Goal: Contribute content: Contribute content

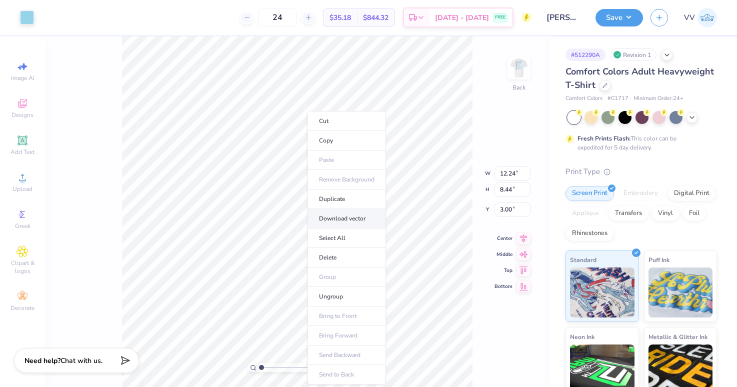
click at [350, 218] on li "Download vector" at bounding box center [347, 219] width 79 height 20
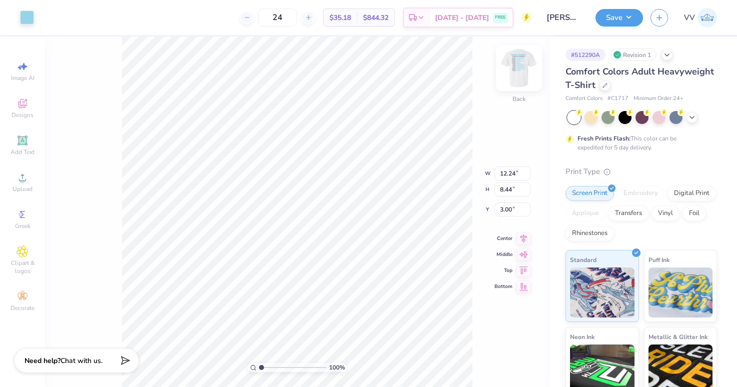
click at [520, 74] on img at bounding box center [519, 68] width 40 height 40
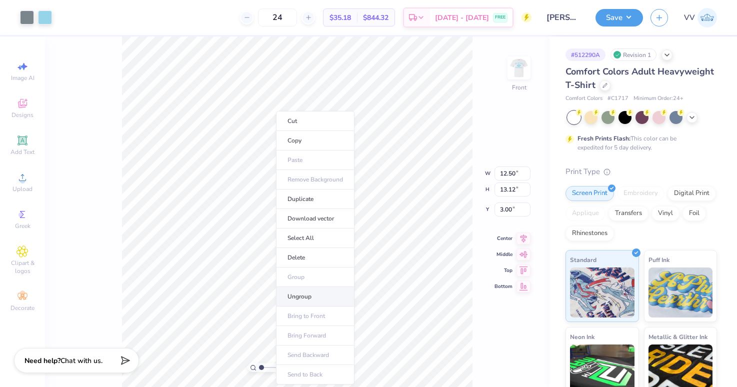
click at [311, 292] on li "Ungroup" at bounding box center [315, 297] width 79 height 20
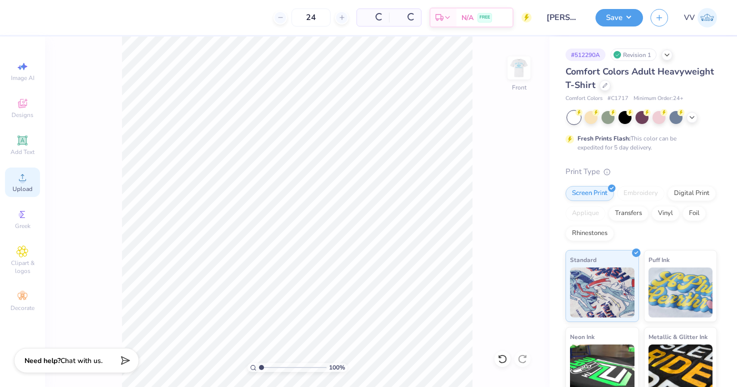
click at [24, 186] on span "Upload" at bounding box center [23, 189] width 20 height 8
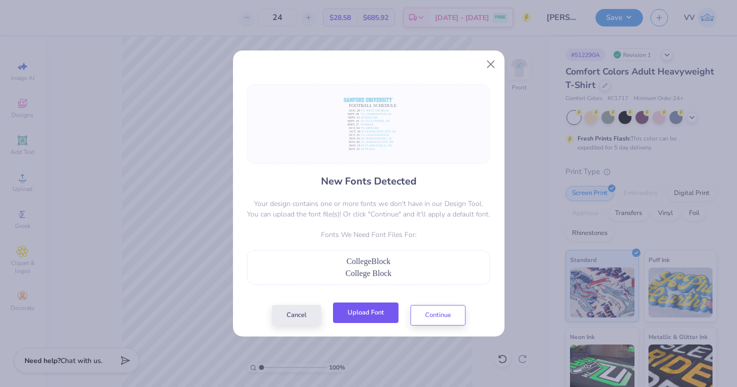
click at [378, 311] on button "Upload Font" at bounding box center [366, 313] width 66 height 21
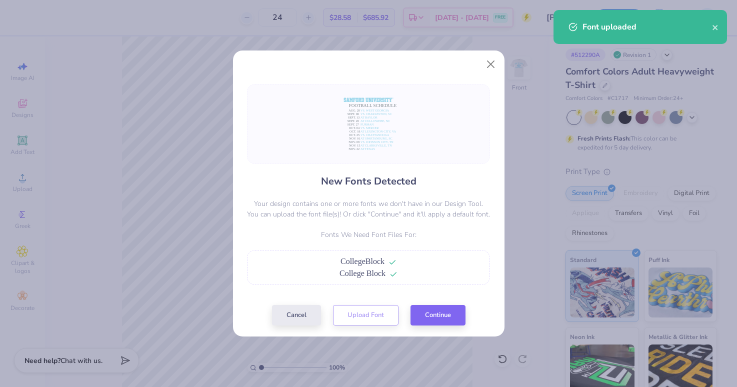
click at [434, 305] on div "New Fonts Detected Your design contains one or more fonts we don't have in our …" at bounding box center [368, 205] width 249 height 242
click at [438, 307] on button "Continue" at bounding box center [438, 313] width 55 height 21
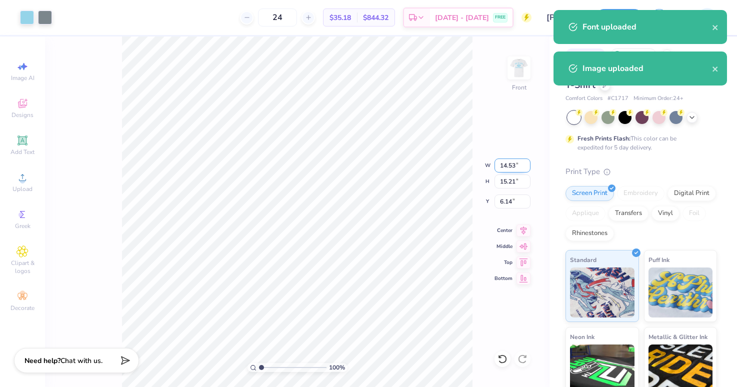
click at [509, 169] on input "14.53" at bounding box center [513, 166] width 36 height 14
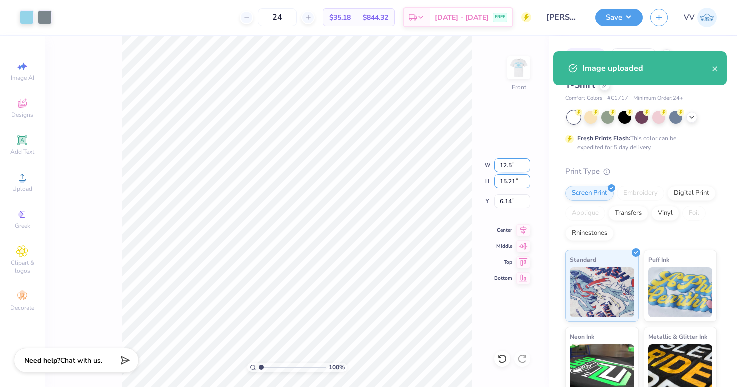
type input "12.50"
type input "13.08"
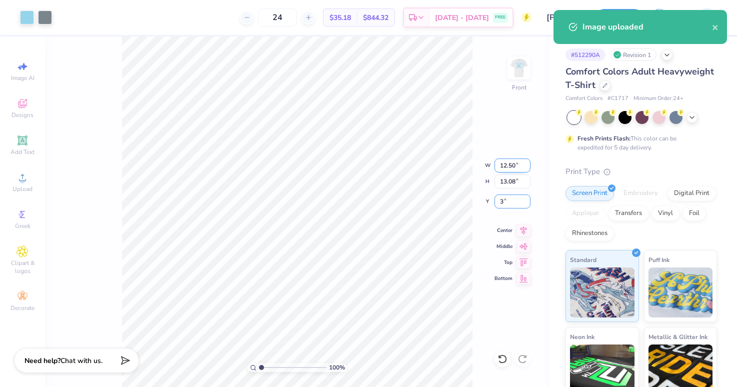
type input "3.00"
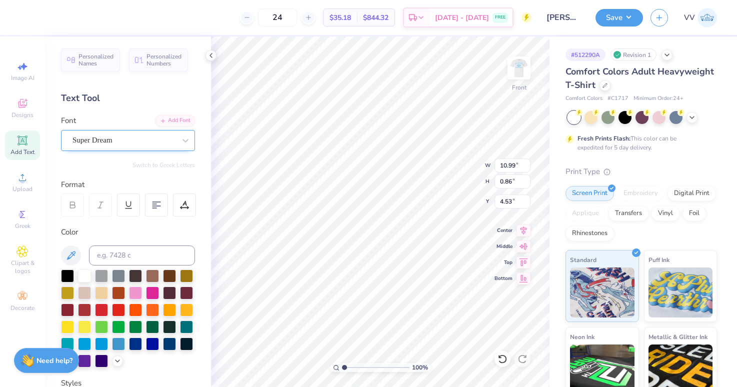
click at [102, 138] on div "Super Dream" at bounding box center [124, 141] width 105 height 16
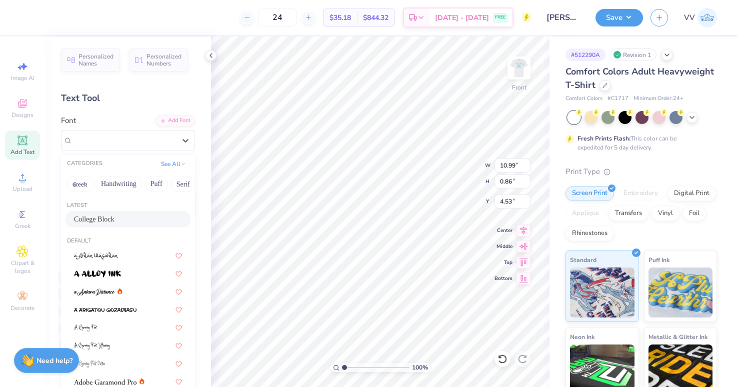
click at [114, 217] on span "College Block" at bounding box center [94, 219] width 41 height 11
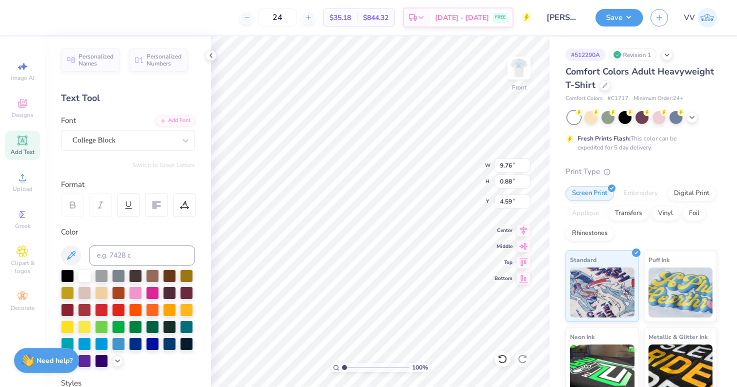
type input "9.76"
type input "0.88"
type input "4.59"
type input "2.1"
click at [352, 367] on input "range" at bounding box center [376, 367] width 68 height 9
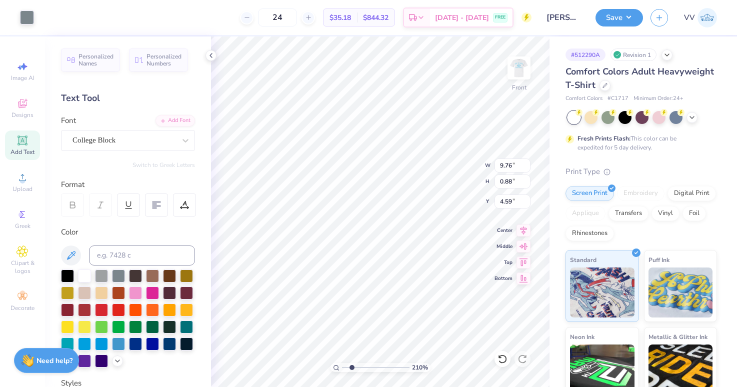
type input "9.76"
type input "0.88"
click at [511, 199] on input "4.60" at bounding box center [513, 202] width 36 height 14
type input "4.59"
click at [524, 204] on input "4.59" at bounding box center [513, 202] width 36 height 14
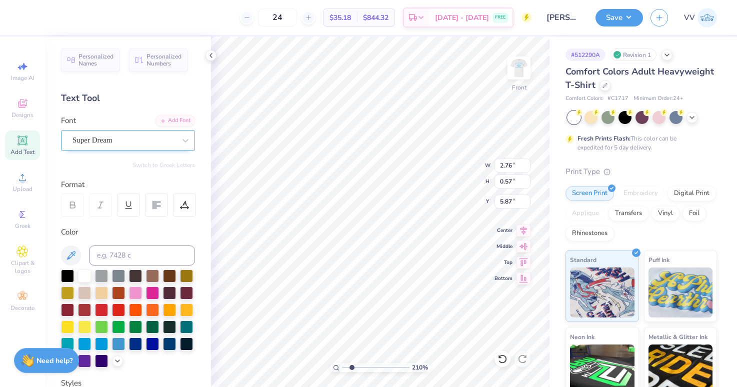
click at [129, 145] on div "Super Dream" at bounding box center [124, 141] width 105 height 16
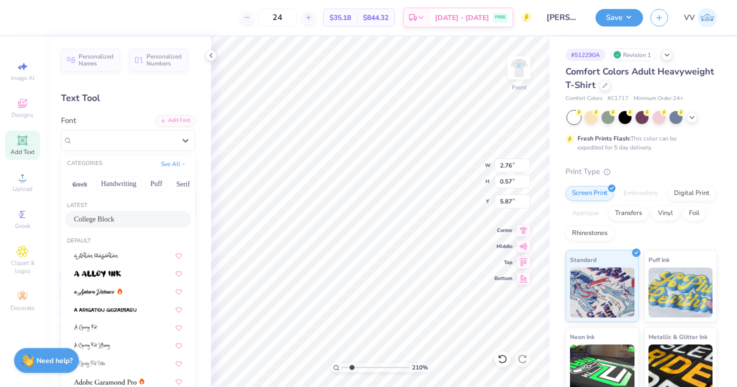
click at [112, 218] on span "College Block" at bounding box center [94, 219] width 41 height 11
type input "2.32"
type input "0.61"
type input "5.90"
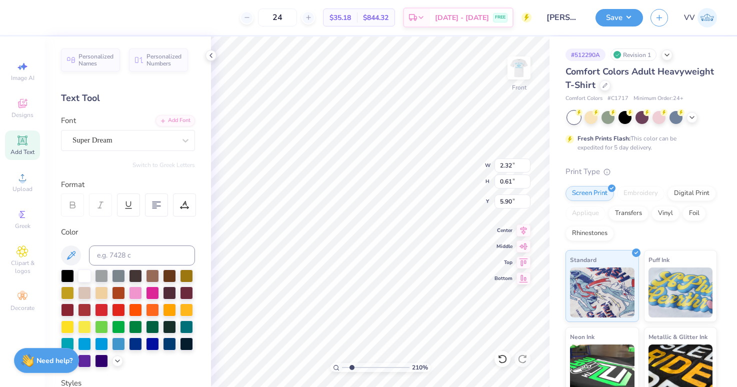
type input "6.61"
type input "0.60"
type input "5.85"
click at [100, 145] on div "Super Dream" at bounding box center [124, 141] width 105 height 16
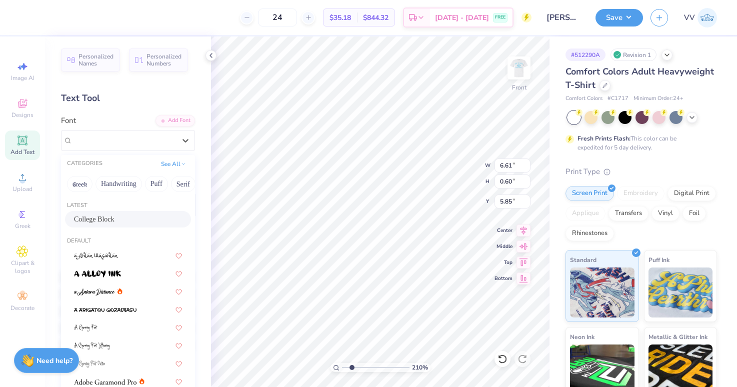
click at [100, 212] on div "College Block" at bounding box center [128, 219] width 126 height 17
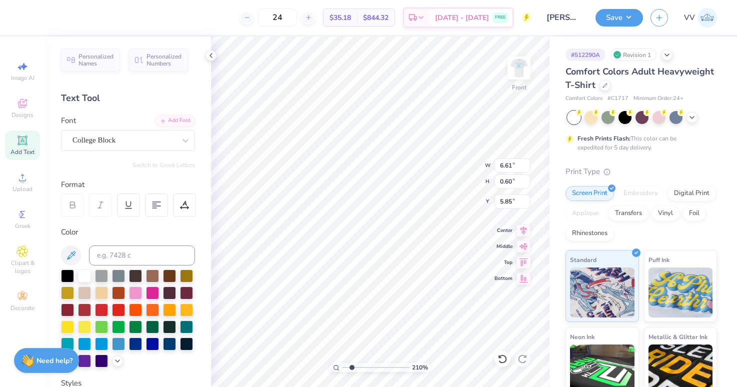
type input "5.84"
type input "0.61"
type input "5.90"
type input "3.16"
type input "0.60"
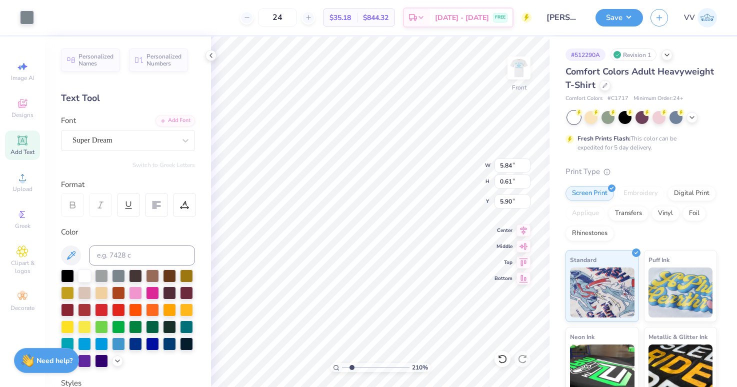
type input "6.73"
click at [121, 142] on div "Super Dream" at bounding box center [124, 141] width 105 height 16
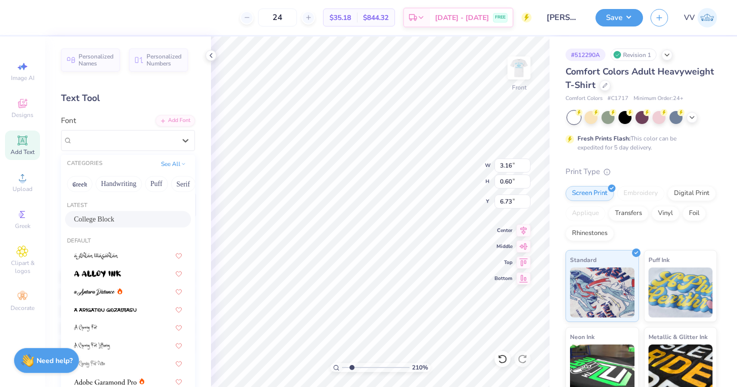
click at [115, 219] on span "College Block" at bounding box center [94, 219] width 41 height 11
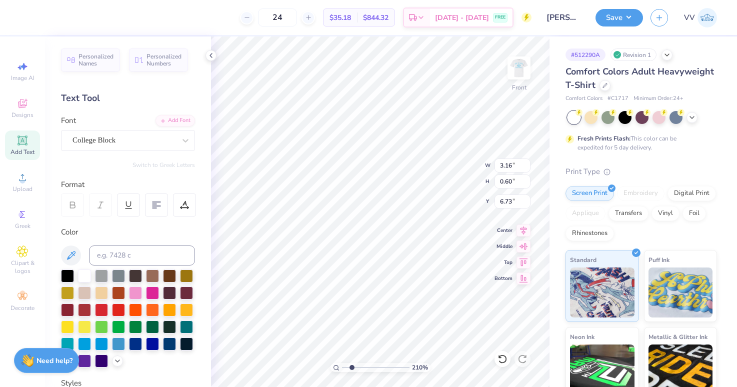
type input "2.64"
type input "0.61"
type input "6.77"
type input "7.50"
type input "0.69"
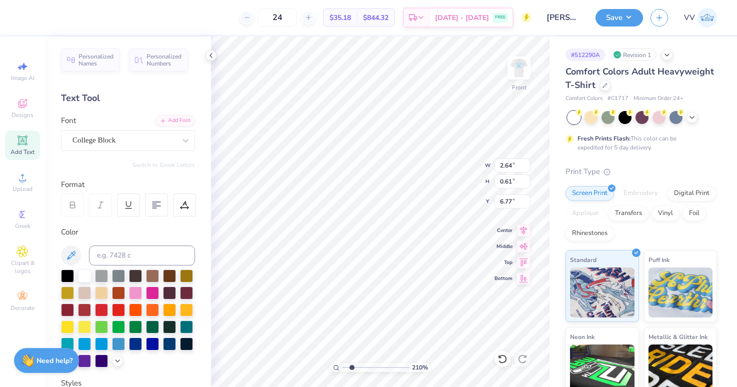
type input "6.73"
click at [113, 132] on div "Super Dream" at bounding box center [128, 140] width 134 height 21
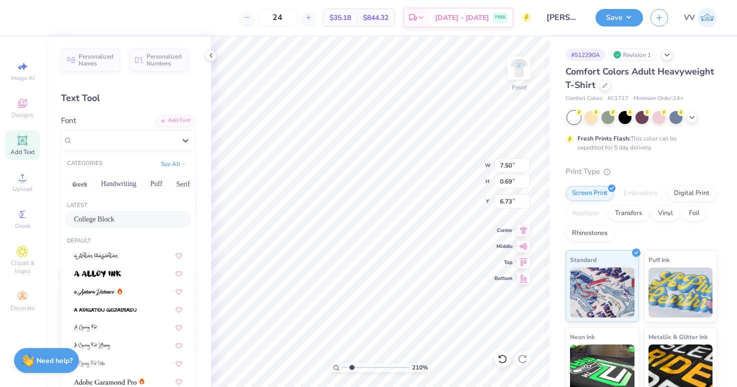
click at [103, 218] on span "College Block" at bounding box center [94, 219] width 41 height 11
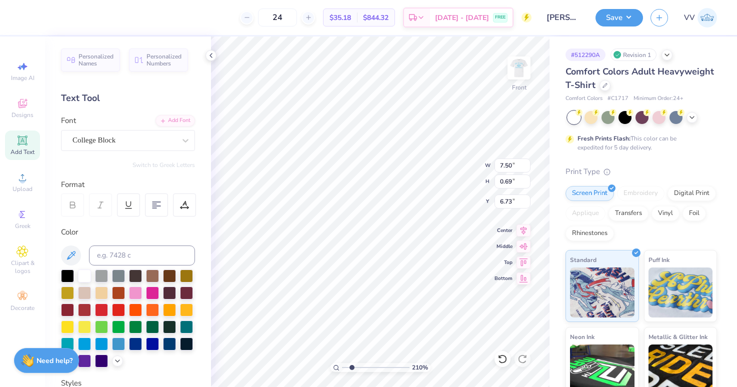
type input "6.47"
type input "0.66"
type input "6.75"
type input "3.05"
type input "0.60"
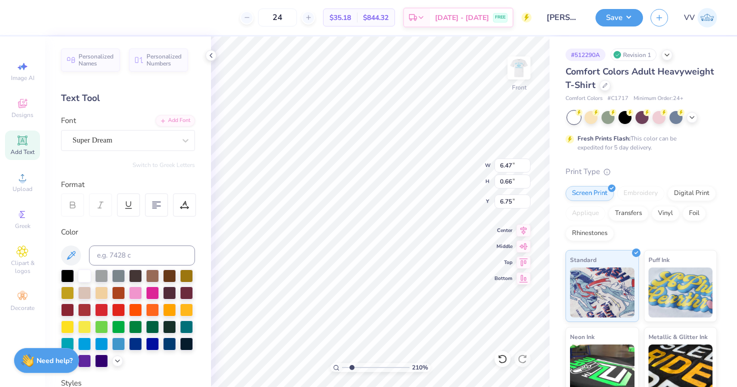
type input "7.60"
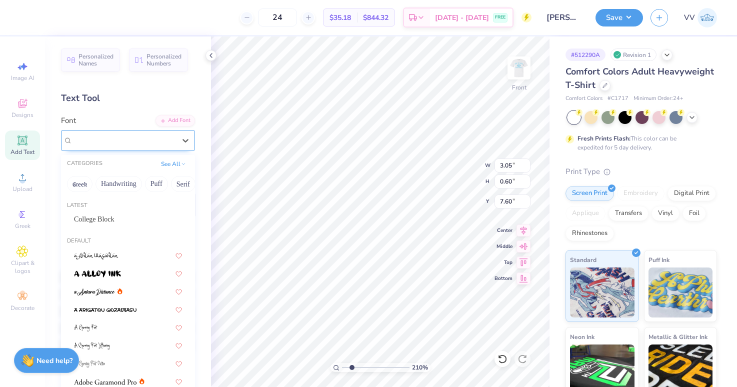
click at [107, 138] on div "Super Dream" at bounding box center [124, 141] width 105 height 16
click at [94, 217] on span "College Block" at bounding box center [94, 219] width 41 height 11
type input "2.49"
type input "0.61"
type input "7.65"
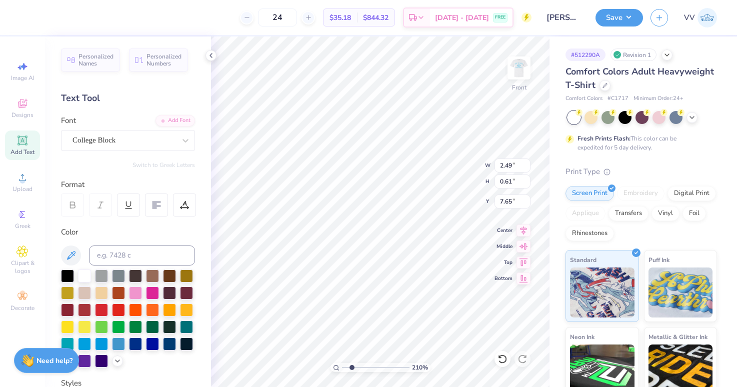
type input "3.85"
type input "0.58"
type input "7.60"
click at [139, 145] on div "Super Dream" at bounding box center [124, 141] width 105 height 16
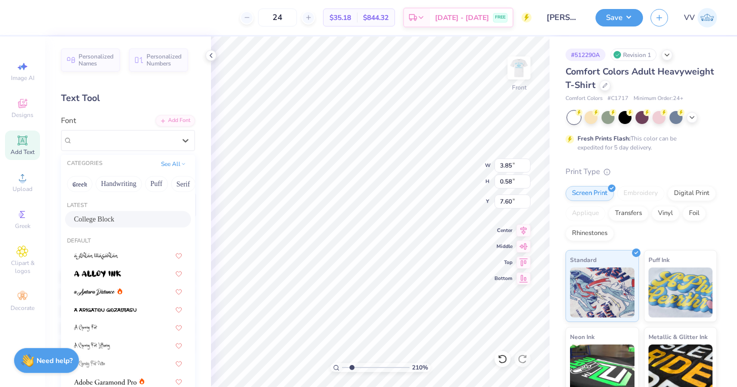
click at [115, 221] on span "College Block" at bounding box center [94, 219] width 41 height 11
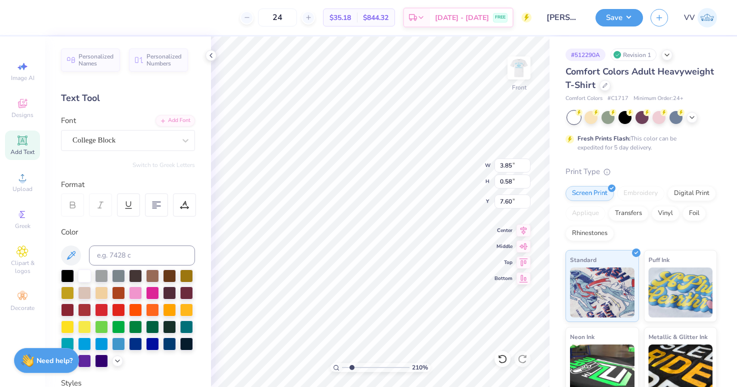
type input "3.33"
type input "0.61"
type input "7.65"
type input "3.19"
type input "0.60"
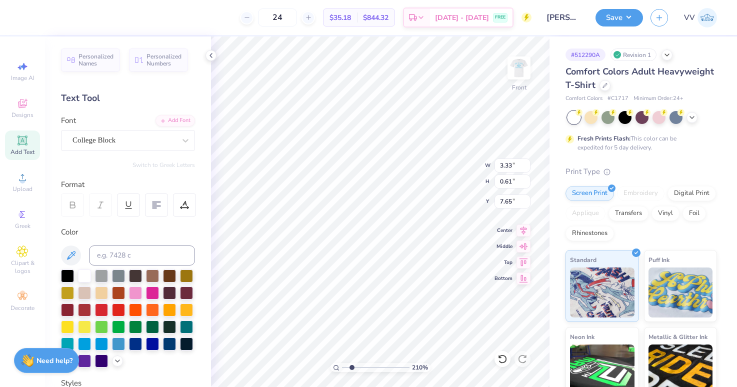
type input "8.48"
click at [145, 144] on div "Super Dream" at bounding box center [124, 141] width 105 height 16
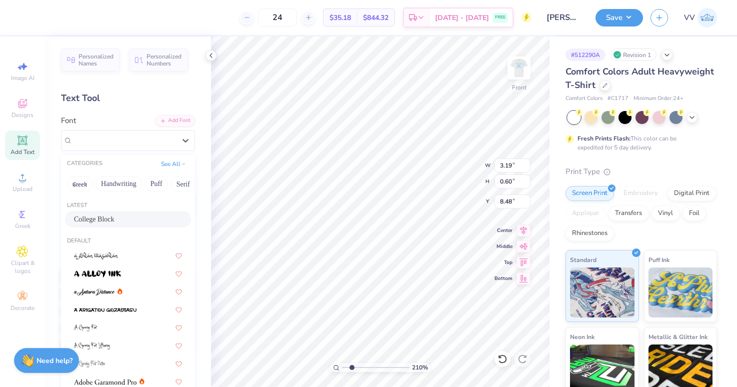
click at [115, 215] on span "College Block" at bounding box center [94, 219] width 41 height 11
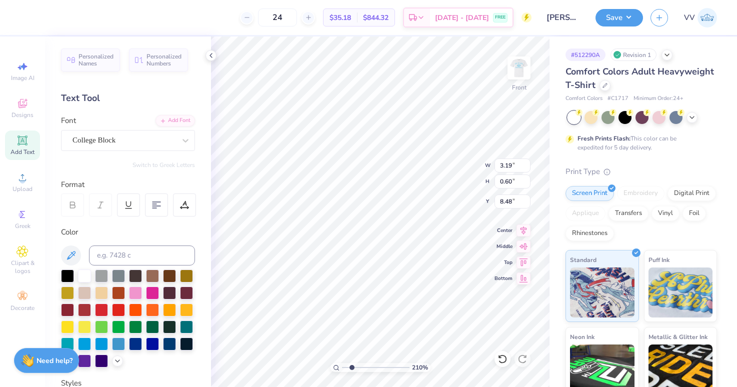
type input "2.64"
type input "0.61"
type input "8.53"
type input "6.78"
type input "0.67"
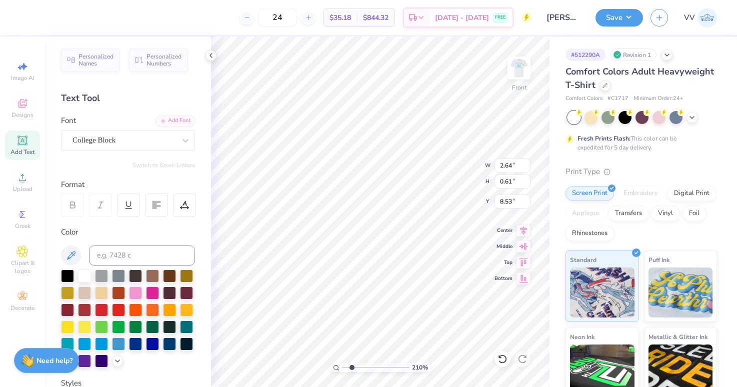
type input "8.49"
click at [146, 139] on div "Super Dream" at bounding box center [124, 141] width 105 height 16
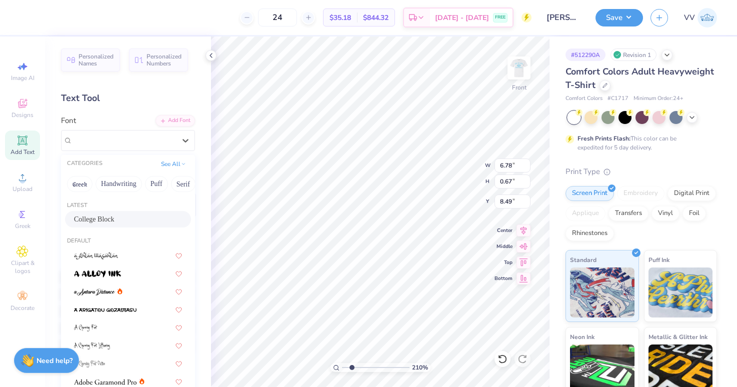
click at [106, 225] on span "College Block" at bounding box center [94, 219] width 41 height 11
type input "6.02"
type input "0.66"
type input "8.50"
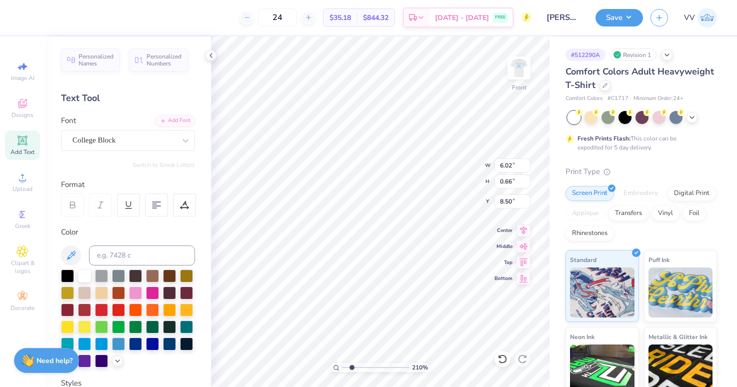
type input "3.12"
type input "0.60"
type input "9.35"
click at [122, 137] on div "Super Dream" at bounding box center [124, 141] width 105 height 16
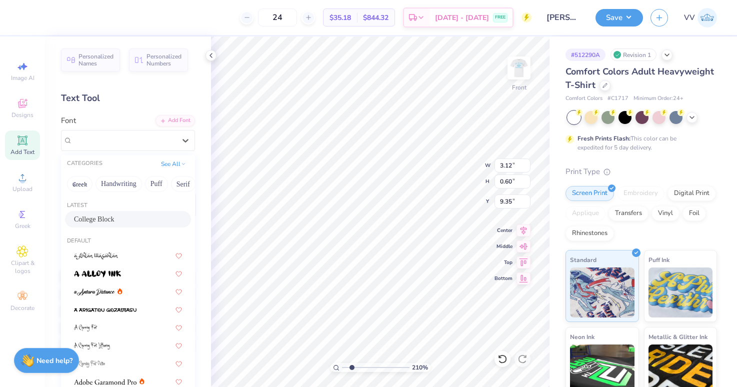
click at [107, 221] on span "College Block" at bounding box center [94, 219] width 41 height 11
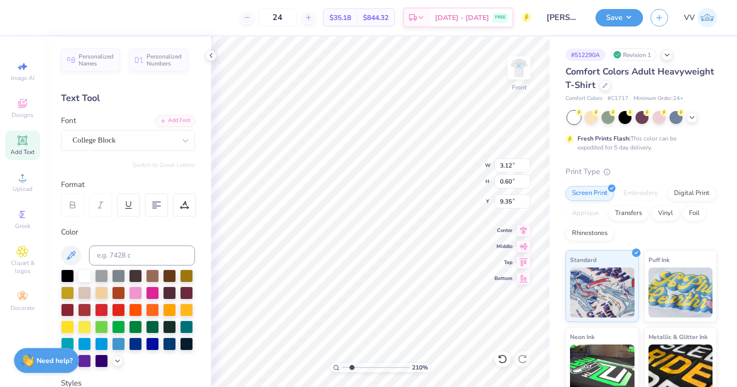
type input "2.65"
type input "0.61"
type input "9.40"
type input "2.98"
type input "0.57"
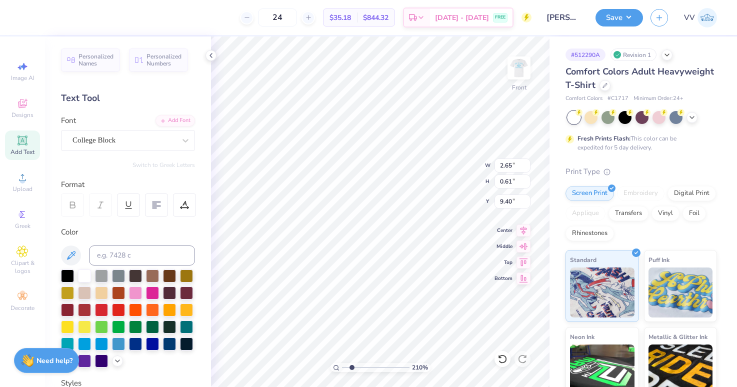
type input "9.37"
click at [151, 140] on div "Super Dream" at bounding box center [124, 141] width 105 height 16
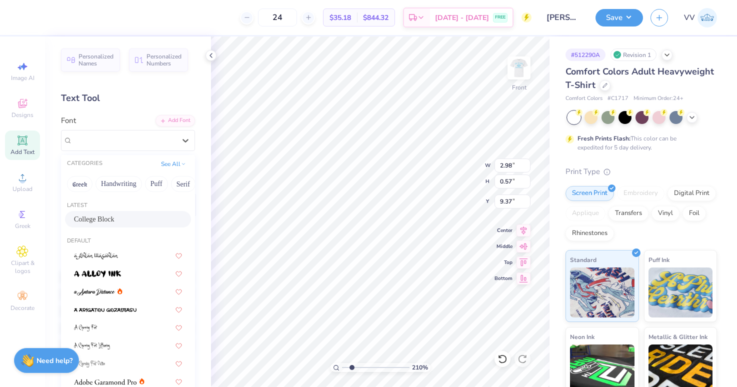
click at [132, 218] on div "College Block" at bounding box center [128, 219] width 108 height 11
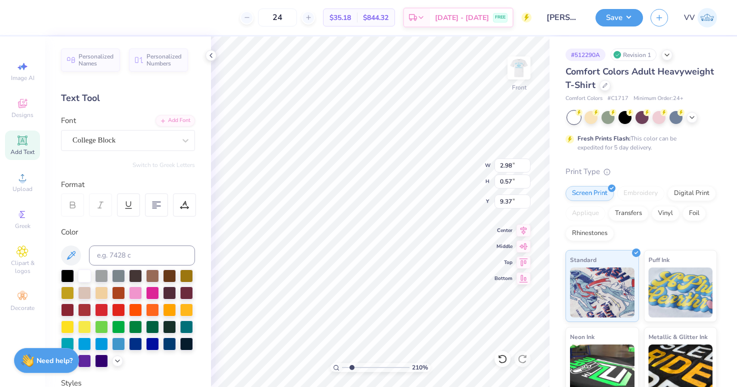
type input "2.75"
type input "0.61"
type input "9.40"
type input "2.78"
type input "0.57"
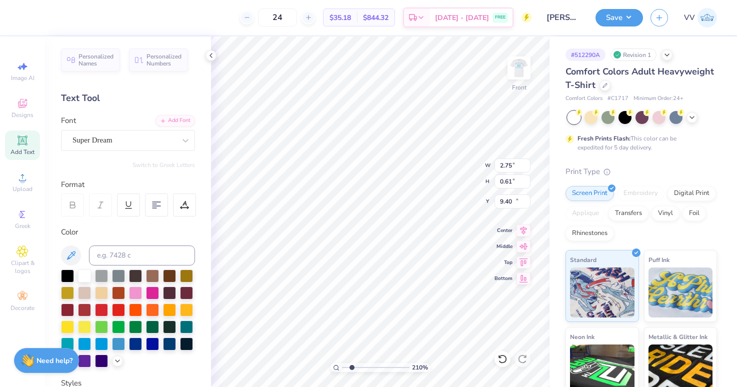
type input "10.25"
click at [122, 141] on div "Super Dream" at bounding box center [124, 141] width 105 height 16
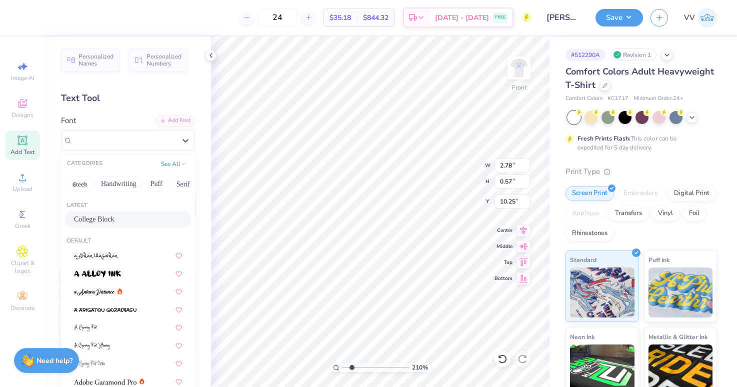
click at [120, 215] on div "College Block" at bounding box center [128, 219] width 108 height 11
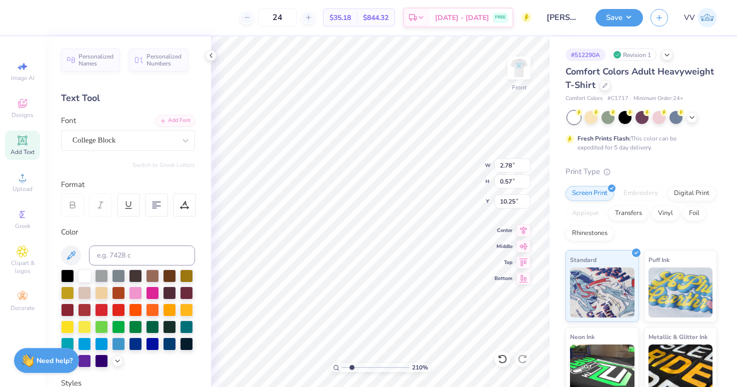
type input "2.24"
type input "0.61"
type input "10.28"
type input "4.25"
type input "0.60"
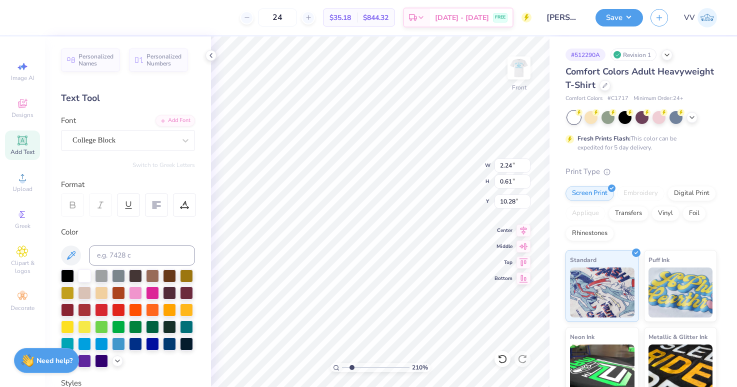
type input "10.23"
click at [142, 145] on div "Super Dream" at bounding box center [124, 141] width 105 height 16
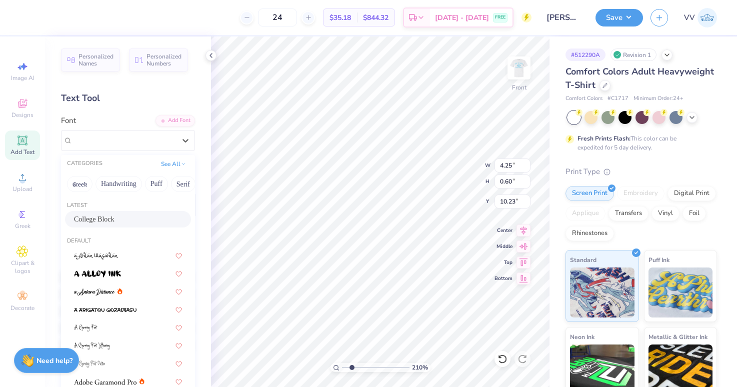
click at [121, 212] on div "College Block" at bounding box center [128, 219] width 126 height 17
type input "3.73"
type input "0.61"
type input "10.28"
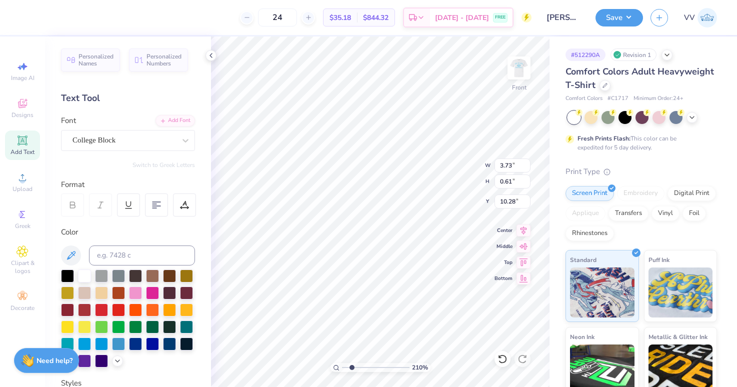
type input "8.29"
type input "0.69"
type input "11.11"
click at [145, 142] on div "Super Dream" at bounding box center [124, 141] width 105 height 16
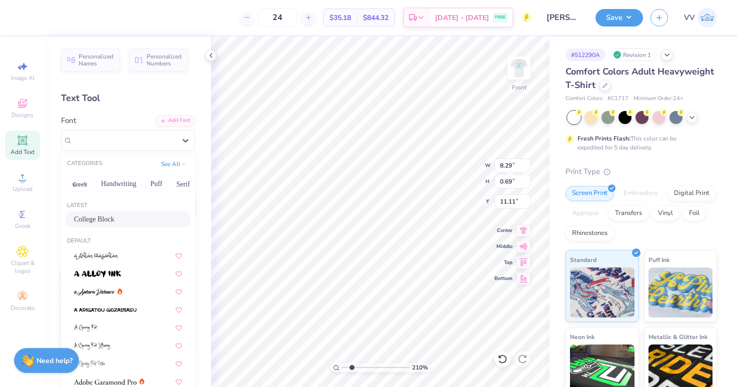
click at [134, 217] on div "College Block" at bounding box center [128, 219] width 108 height 11
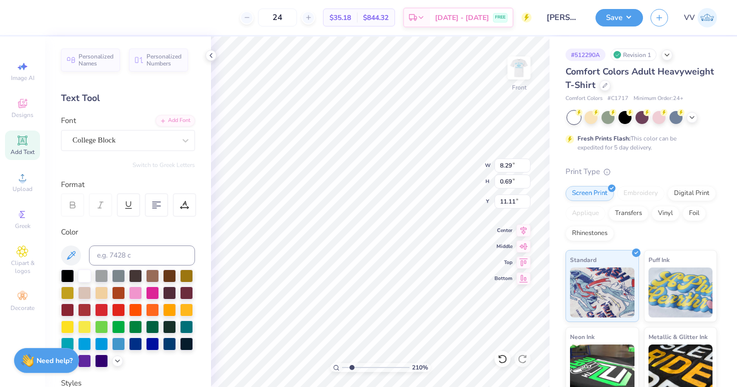
type input "7.27"
type input "0.66"
type input "11.13"
type input "6.64"
type input "0.60"
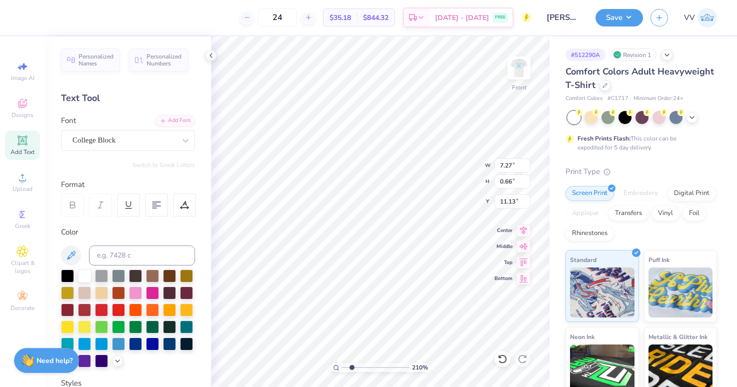
type input "11.98"
click at [137, 148] on div "Super Dream" at bounding box center [128, 140] width 134 height 21
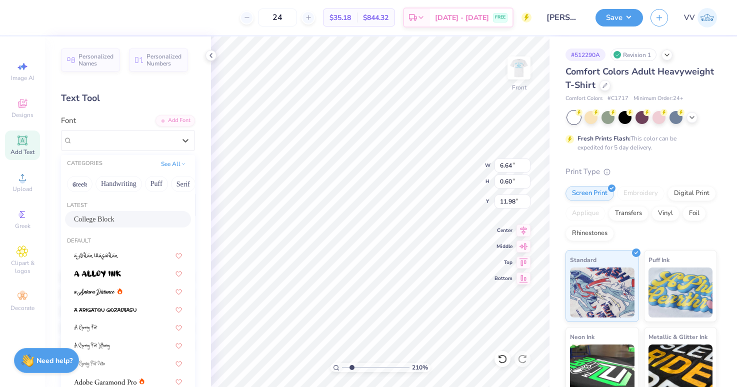
click at [115, 220] on span "College Block" at bounding box center [94, 219] width 41 height 11
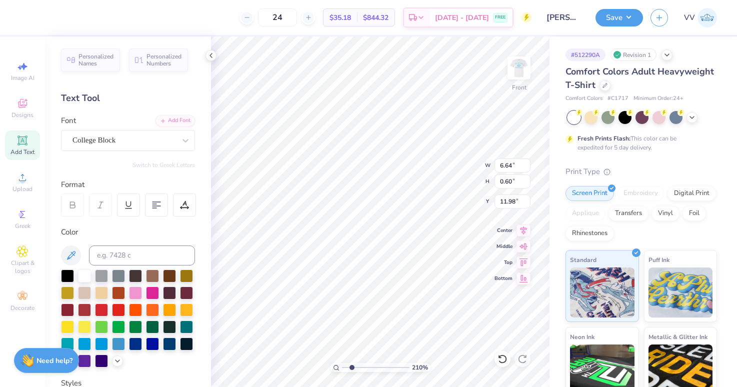
type input "5.67"
type input "0.61"
type input "12.03"
type input "7.57"
type input "0.69"
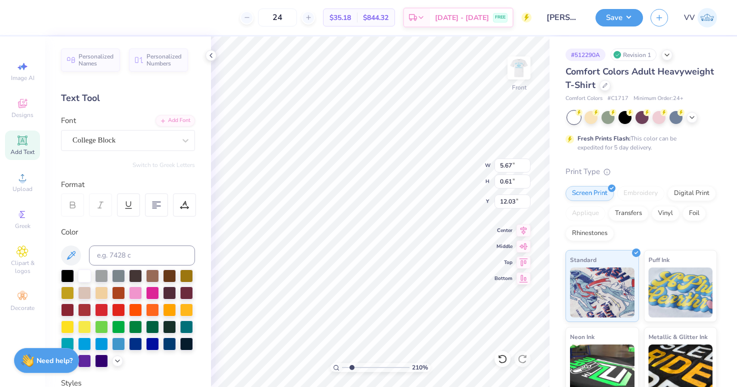
type input "12.86"
click at [123, 136] on div "Super Dream" at bounding box center [124, 141] width 105 height 16
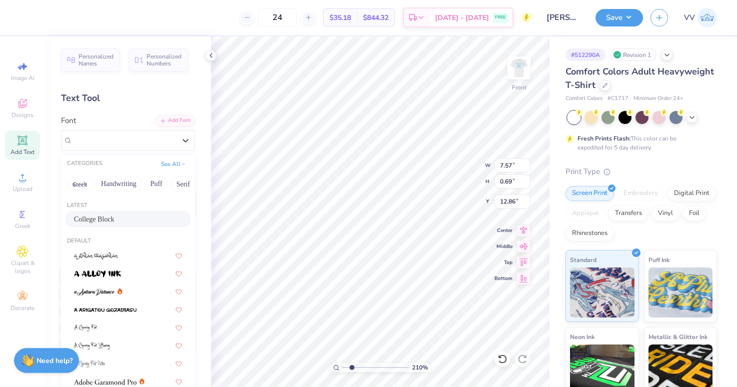
click at [121, 225] on div "College Block" at bounding box center [128, 219] width 126 height 17
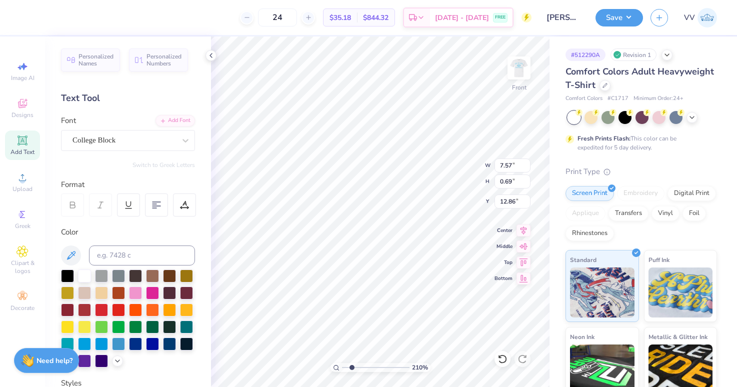
type input "6.62"
type input "0.66"
type input "12.88"
type input "7.97"
type input "0.69"
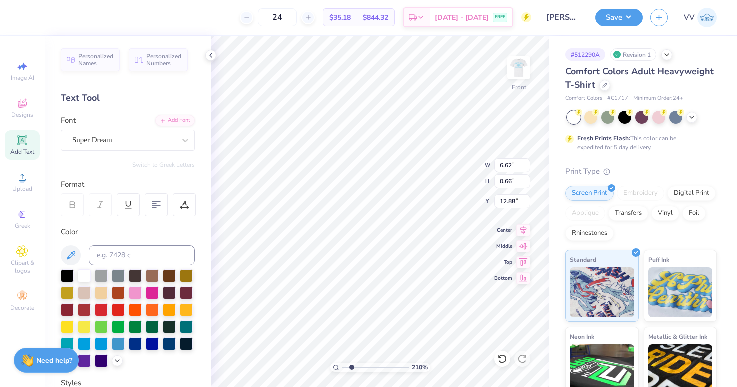
type input "13.73"
click at [128, 141] on div "Super Dream" at bounding box center [124, 141] width 105 height 16
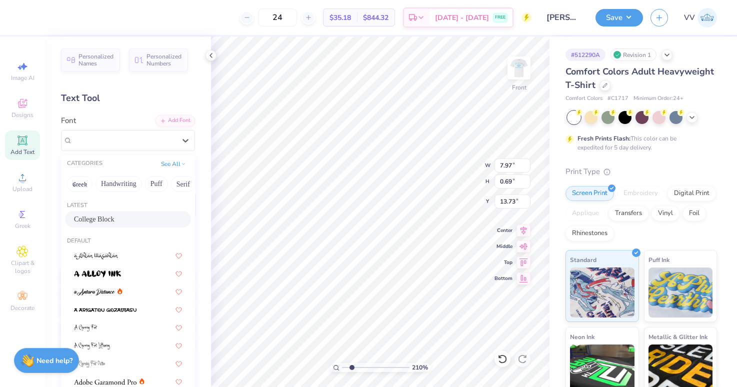
click at [106, 217] on span "College Block" at bounding box center [94, 219] width 41 height 11
type input "6.96"
type input "0.66"
type input "13.75"
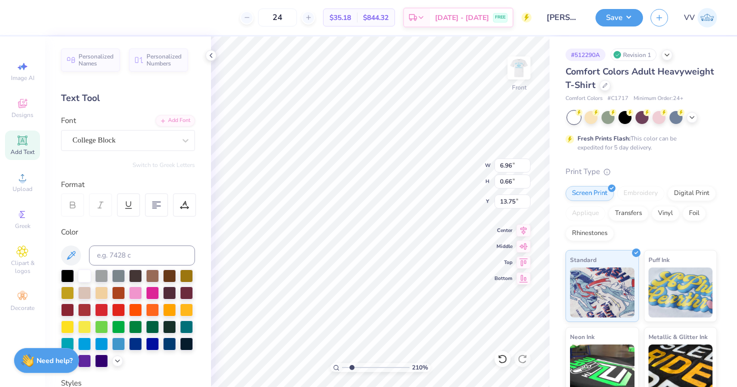
type input "7.33"
type input "0.69"
type input "14.61"
click at [119, 146] on div at bounding box center [124, 141] width 103 height 14
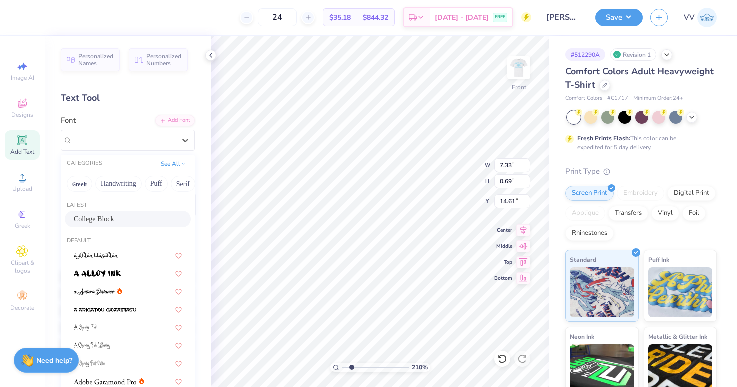
click at [112, 217] on span "College Block" at bounding box center [94, 219] width 41 height 11
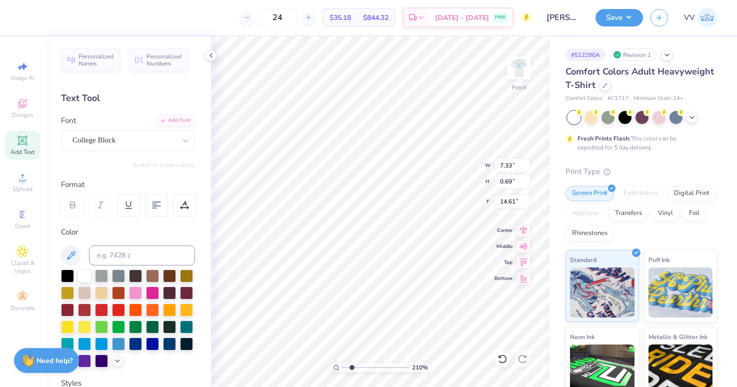
type input "6.48"
type input "0.66"
type input "14.63"
type input "3.45"
type input "0.60"
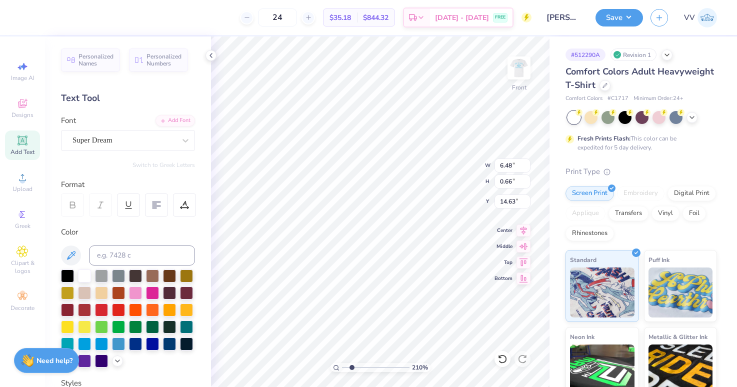
type input "15.48"
click at [135, 143] on div "Super Dream" at bounding box center [124, 141] width 105 height 16
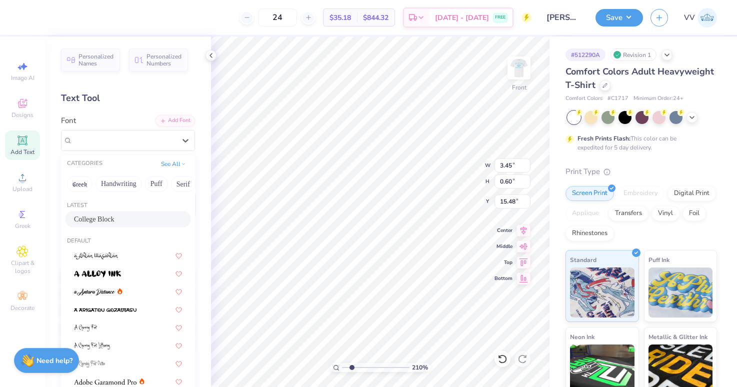
click at [120, 212] on div "College Block" at bounding box center [128, 219] width 126 height 17
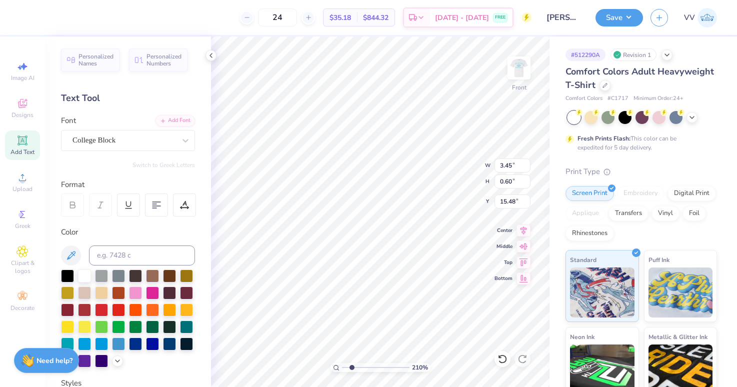
type input "2.96"
type input "0.61"
type input "15.53"
type input "2.75"
type input "0.58"
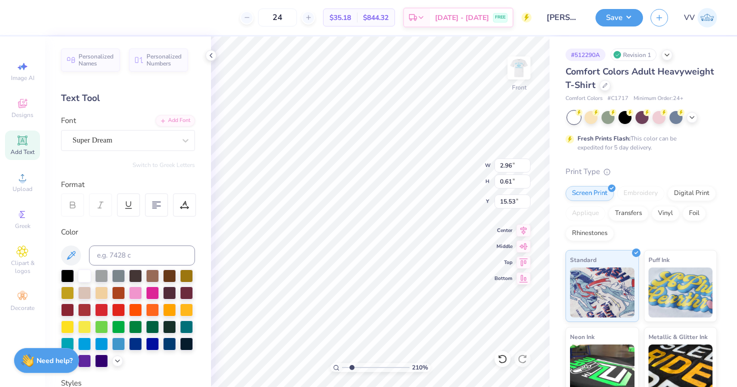
type input "15.49"
click at [107, 145] on div "Super Dream" at bounding box center [124, 141] width 105 height 16
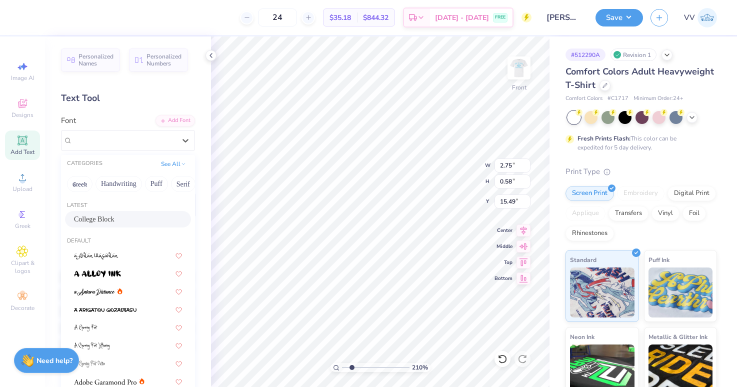
click at [101, 215] on span "College Block" at bounding box center [94, 219] width 41 height 11
type input "2.33"
type input "0.61"
type input "15.53"
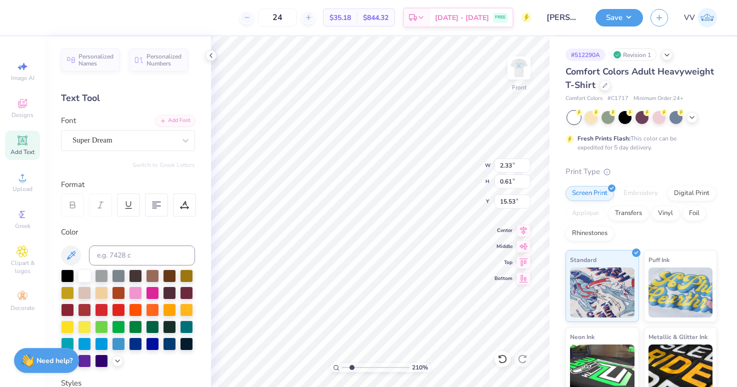
type input "2.66"
type input "0.58"
type input "14.61"
click at [122, 142] on div "Super Dream" at bounding box center [124, 141] width 105 height 16
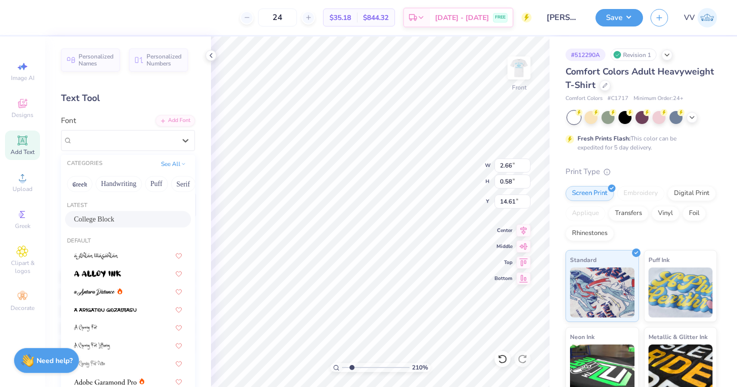
click at [105, 221] on span "College Block" at bounding box center [94, 219] width 41 height 11
type input "2.18"
type input "0.61"
type input "14.66"
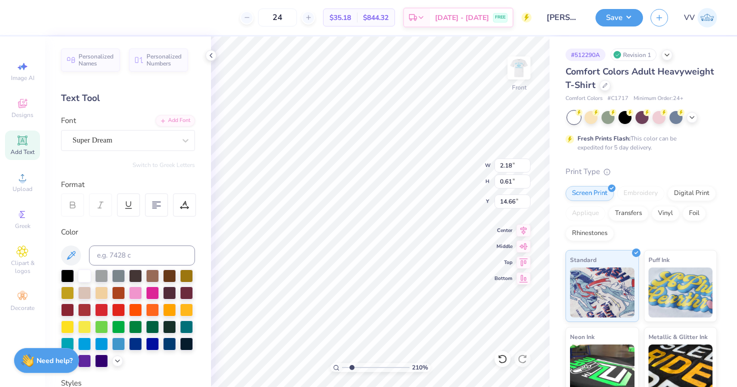
type input "2.78"
type input "0.58"
type input "13.74"
click at [93, 144] on div "Super Dream" at bounding box center [124, 141] width 105 height 16
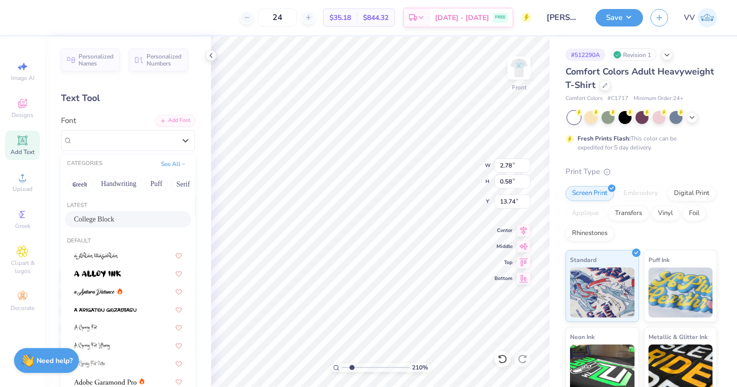
click at [98, 222] on span "College Block" at bounding box center [94, 219] width 41 height 11
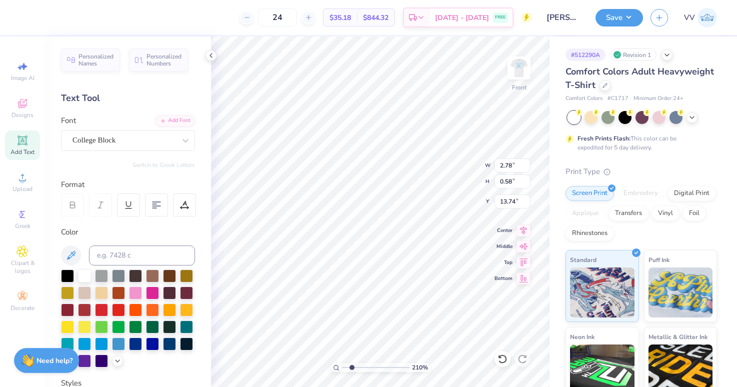
type input "2.33"
type input "0.61"
type input "13.78"
type input "2.69"
type input "0.58"
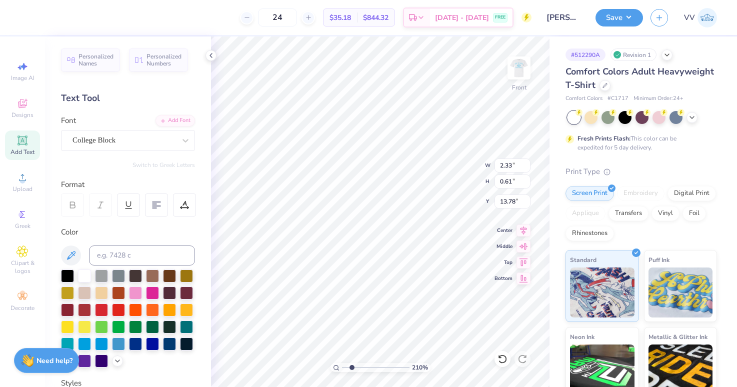
type input "12.86"
click at [142, 141] on div "Super Dream" at bounding box center [124, 141] width 105 height 16
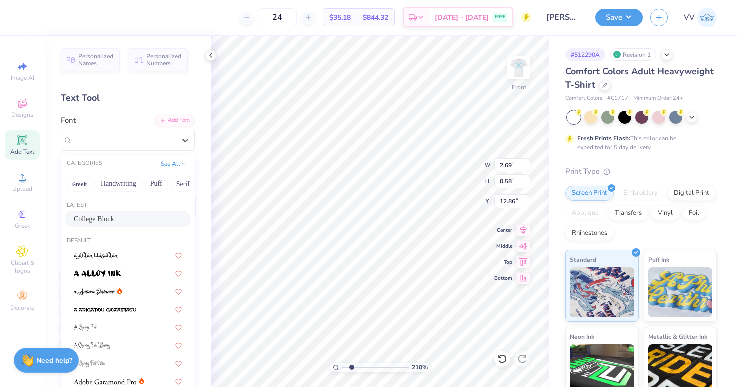
click at [137, 215] on div "College Block" at bounding box center [128, 219] width 108 height 11
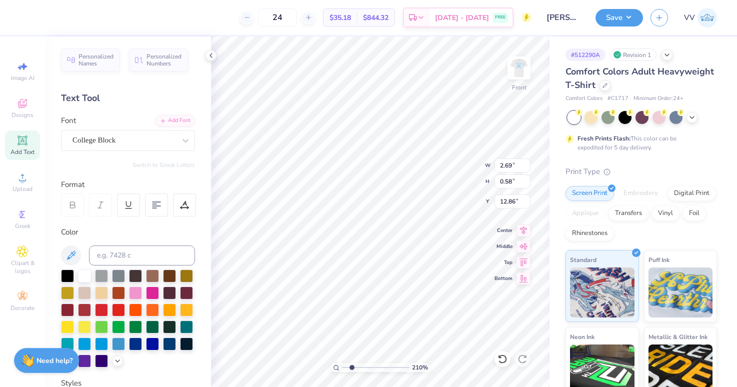
type input "2.18"
type input "0.61"
type input "12.91"
type input "2.75"
type input "0.57"
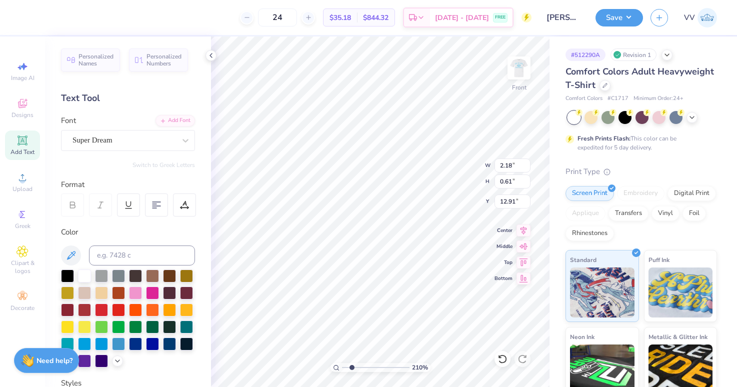
type input "12.00"
click at [142, 130] on div "Super Dream" at bounding box center [128, 140] width 134 height 21
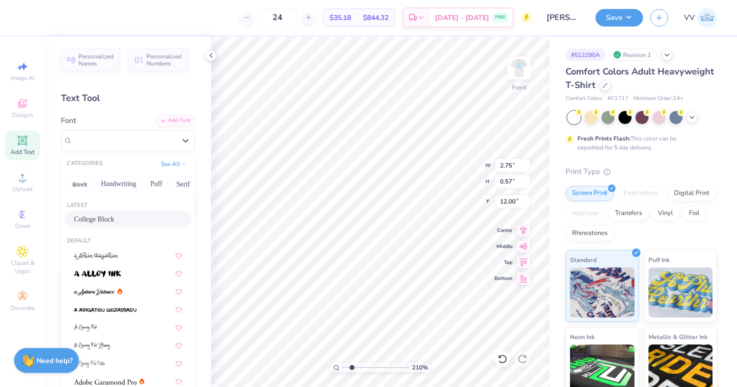
click at [97, 223] on span "College Block" at bounding box center [94, 219] width 41 height 11
type input "2.23"
type input "0.61"
type input "12.03"
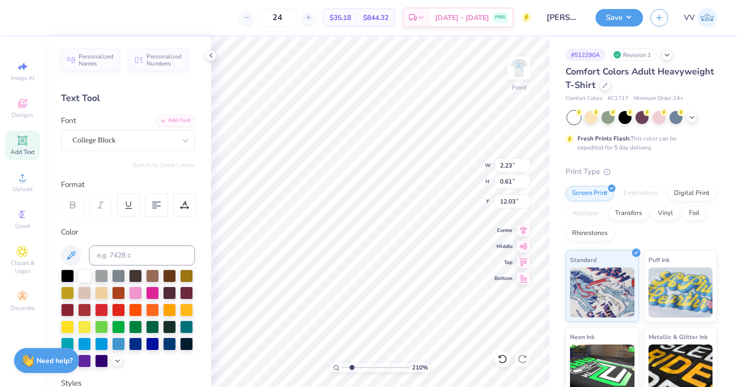
type input "2.67"
type input "0.57"
type input "11.12"
click at [141, 142] on div "Super Dream" at bounding box center [124, 141] width 105 height 16
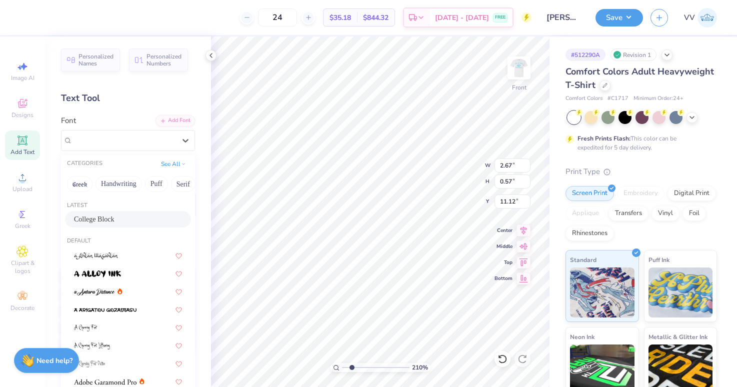
click at [115, 217] on span "College Block" at bounding box center [94, 219] width 41 height 11
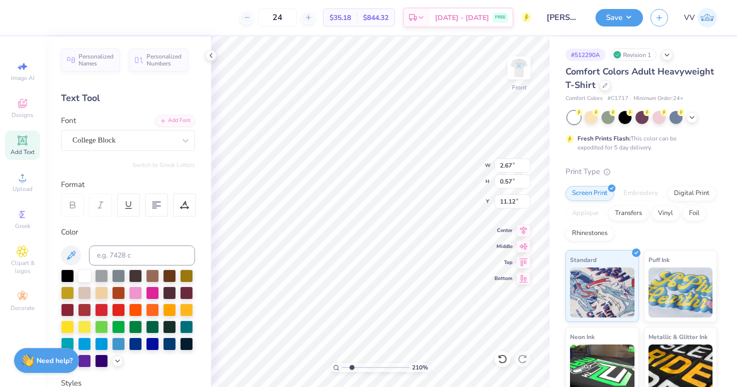
type input "2.09"
type input "0.61"
type input "11.15"
type input "2.71"
click at [356, 368] on input "range" at bounding box center [376, 367] width 68 height 9
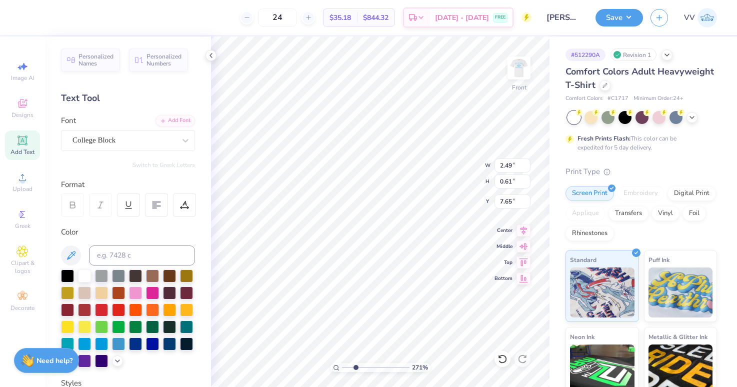
type input "2.49"
type input "7.65"
type input "2.64"
type input "8.53"
type input "2.65"
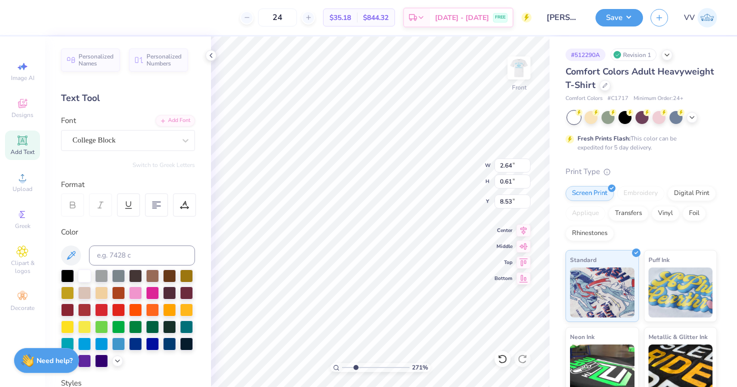
type input "9.40"
type input "2.24"
type input "10.28"
type input "2.09"
type input "11.15"
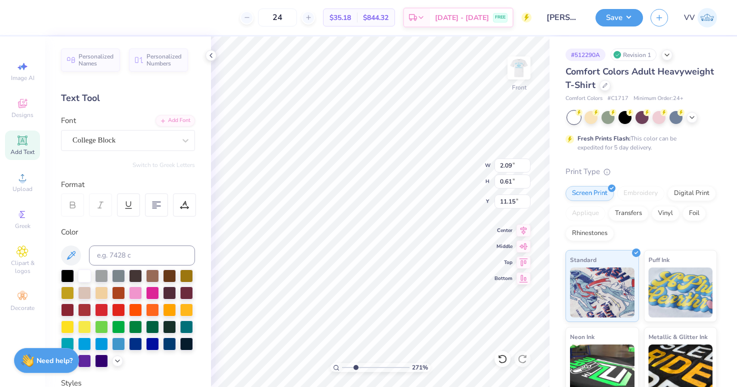
type input "2.23"
type input "12.03"
type input "2.18"
type input "14.66"
type input "2.33"
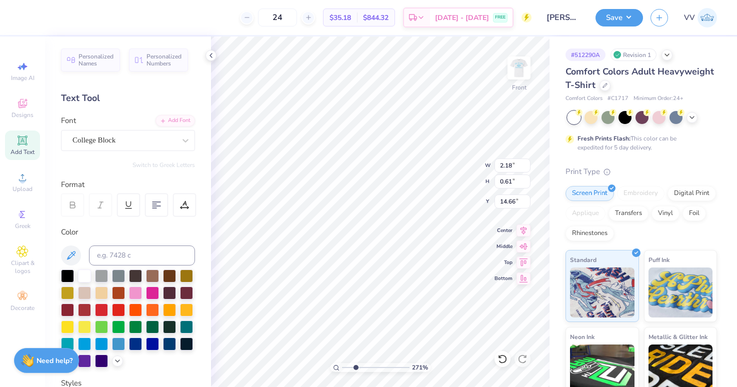
type input "15.53"
type input "6.47"
type input "0.66"
type input "6.77"
type input "3.33"
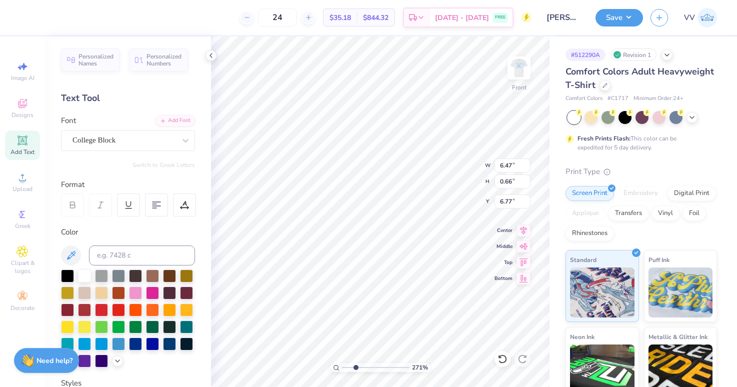
type input "0.61"
type input "7.65"
type input "2.75"
type input "9.40"
type input "3.73"
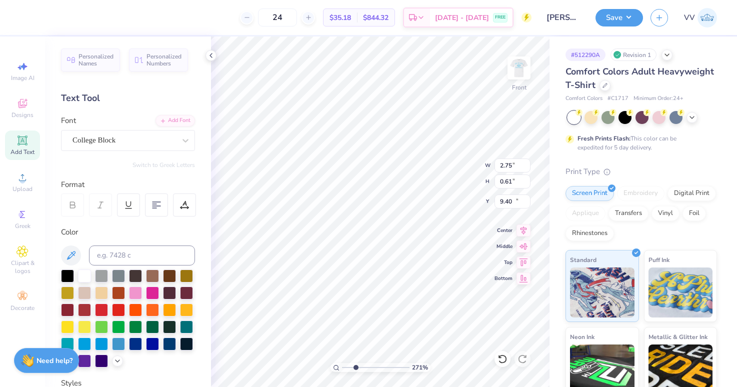
type input "10.28"
type input "2.75"
type input "9.40"
type input "7.27"
type input "0.66"
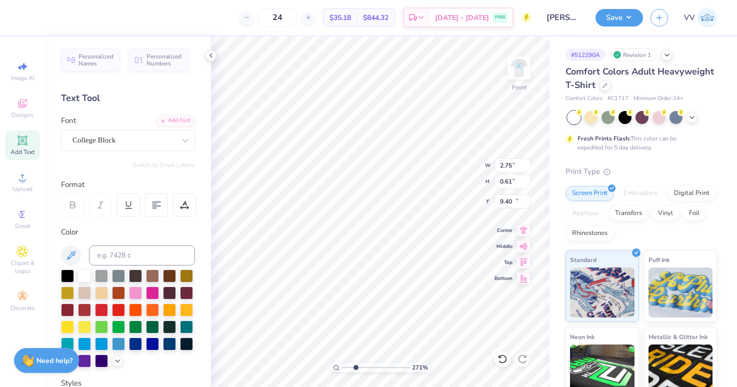
type input "11.13"
type input "5.67"
type input "0.61"
type input "12.03"
type input "6.62"
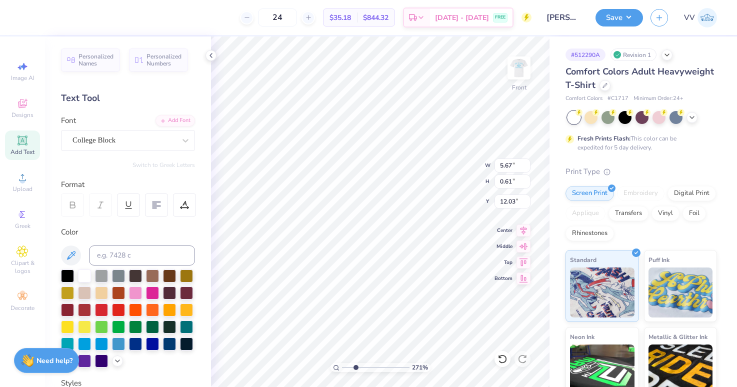
type input "0.66"
type input "12.88"
type input "6.96"
type input "13.75"
type input "6.48"
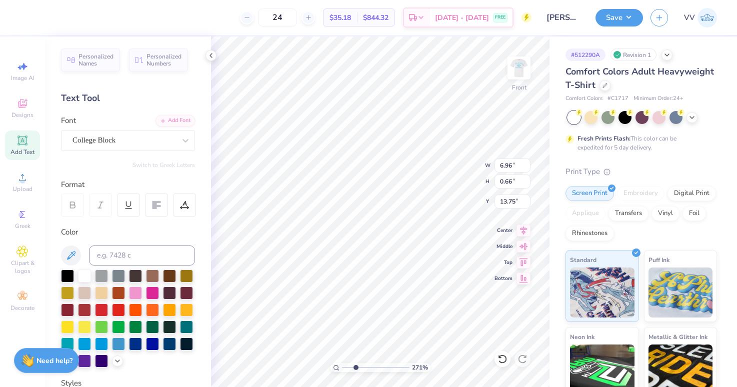
type input "14.63"
type input "2.96"
type input "0.61"
type input "15.53"
type input "2"
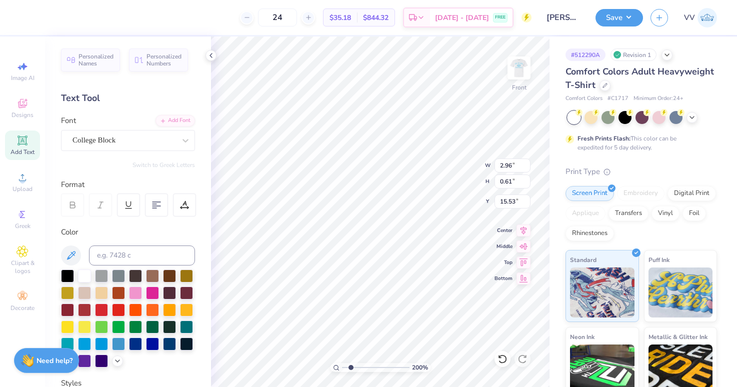
click at [351, 368] on input "range" at bounding box center [376, 367] width 68 height 9
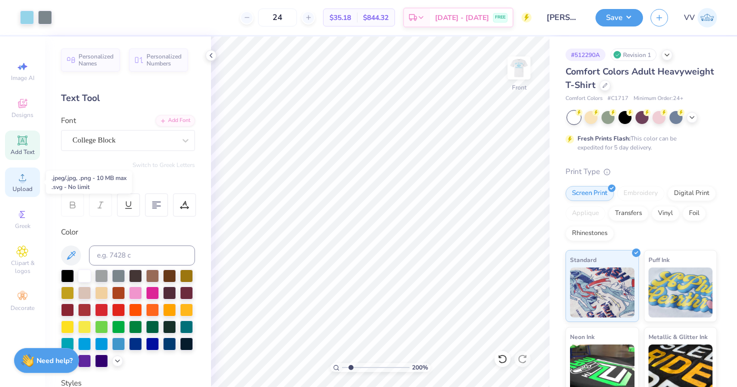
click at [16, 179] on div "Upload" at bounding box center [22, 183] width 35 height 30
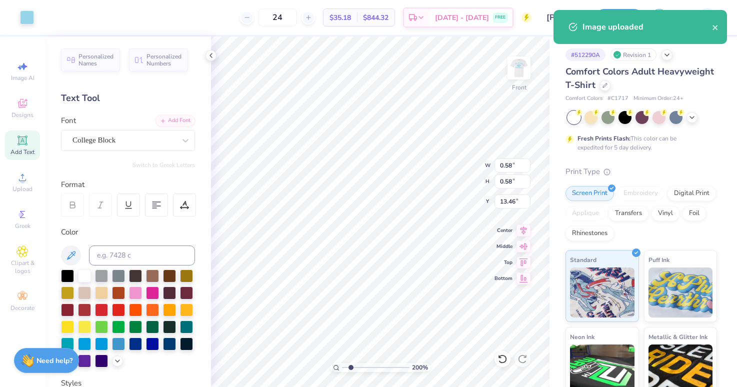
type input "7.65"
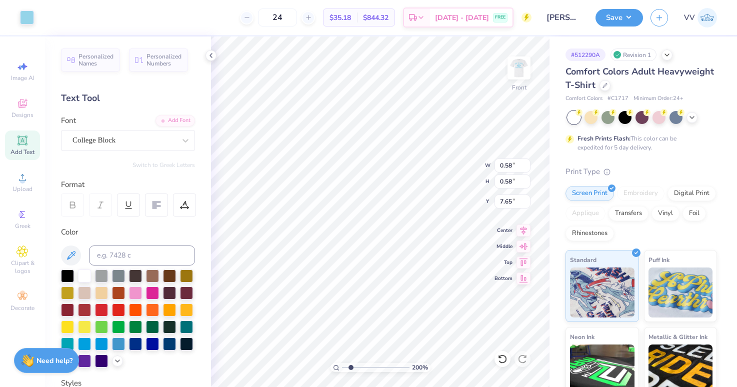
type input "0.29"
click at [354, 366] on input "range" at bounding box center [376, 367] width 68 height 9
drag, startPoint x: 358, startPoint y: 366, endPoint x: 365, endPoint y: 365, distance: 7.5
click at [364, 368] on input "range" at bounding box center [376, 367] width 68 height 9
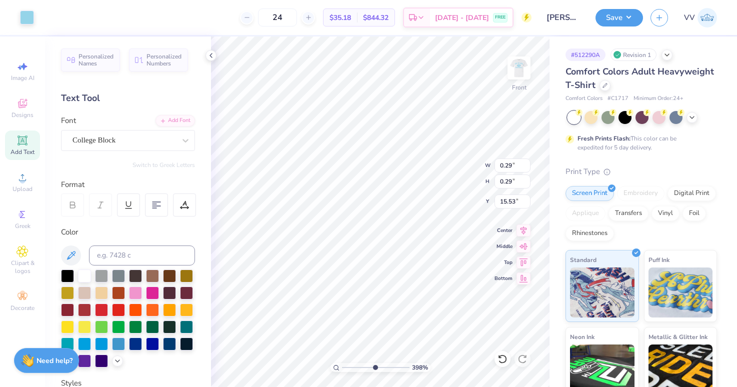
click at [375, 370] on input "range" at bounding box center [376, 367] width 68 height 9
click at [15, 180] on div "Upload" at bounding box center [22, 183] width 35 height 30
click at [324, 366] on div "100 %" at bounding box center [380, 212] width 351 height 351
click at [505, 165] on input "12.45" at bounding box center [513, 166] width 36 height 14
click at [519, 79] on img at bounding box center [519, 68] width 40 height 40
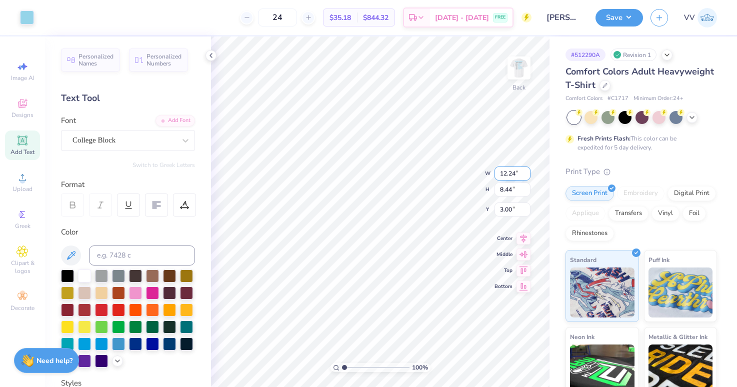
click at [499, 178] on input "12.24" at bounding box center [513, 174] width 36 height 14
click at [12, 175] on div "Upload" at bounding box center [22, 183] width 35 height 30
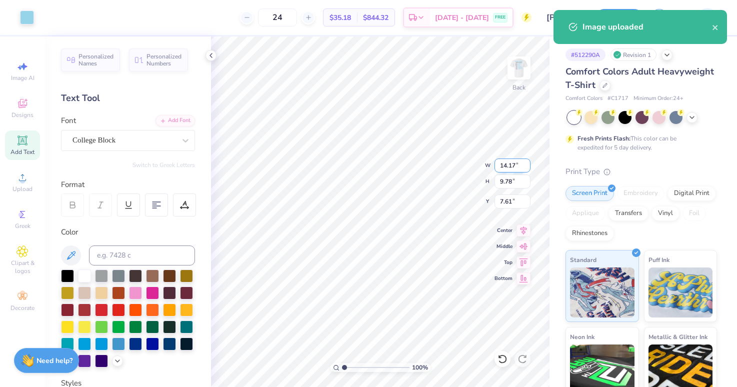
click at [514, 162] on input "14.17" at bounding box center [513, 166] width 36 height 14
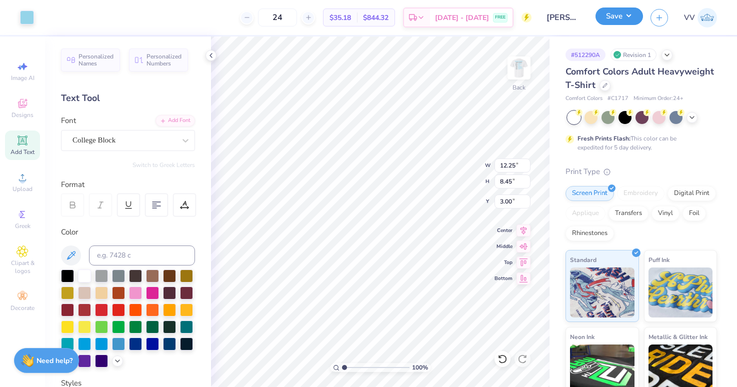
click at [605, 20] on button "Save" at bounding box center [620, 17] width 48 height 18
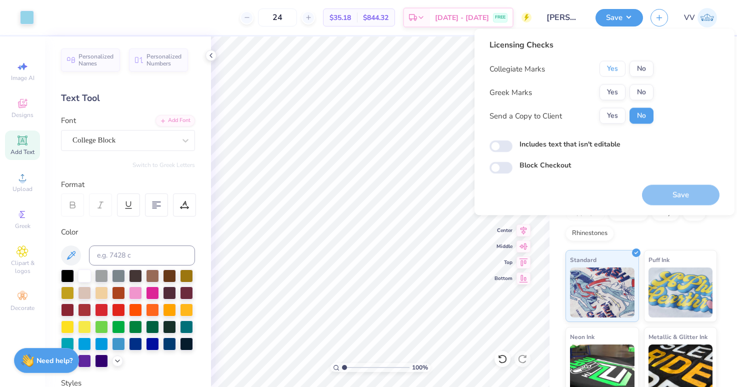
drag, startPoint x: 604, startPoint y: 69, endPoint x: 604, endPoint y: 83, distance: 14.0
click at [604, 69] on button "Yes" at bounding box center [613, 69] width 26 height 16
click at [604, 90] on button "Yes" at bounding box center [613, 93] width 26 height 16
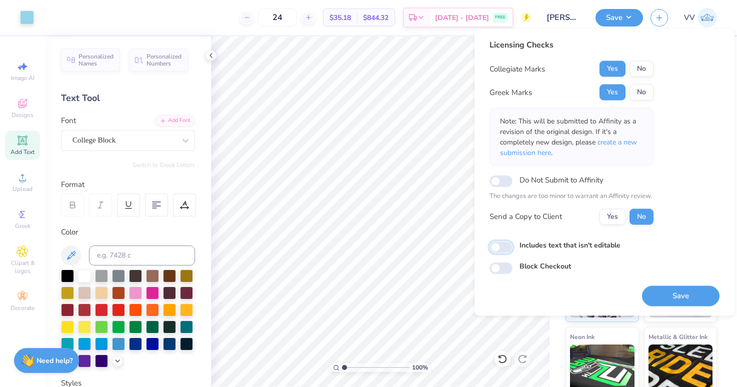
click at [503, 247] on input "Includes text that isn't editable" at bounding box center [501, 247] width 23 height 12
click at [663, 294] on button "Save" at bounding box center [681, 296] width 78 height 21
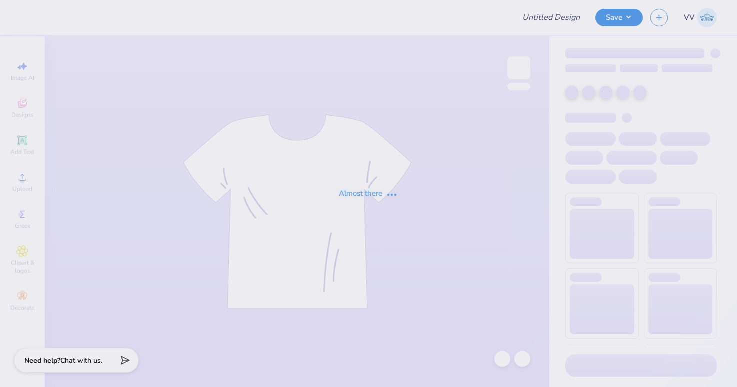
type input "[PERSON_NAME] : [PERSON_NAME][GEOGRAPHIC_DATA]"
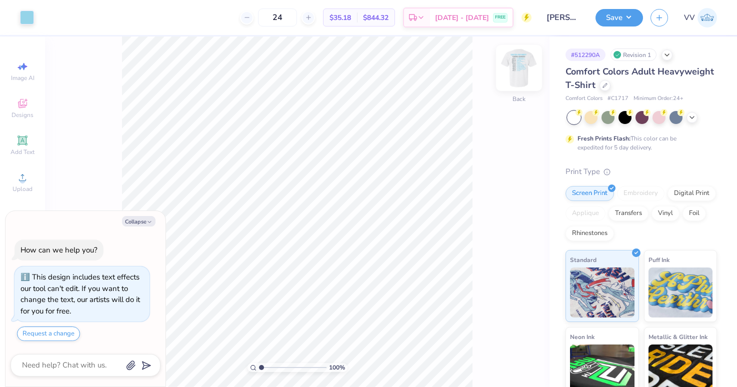
click at [528, 69] on img at bounding box center [519, 68] width 40 height 40
type textarea "x"
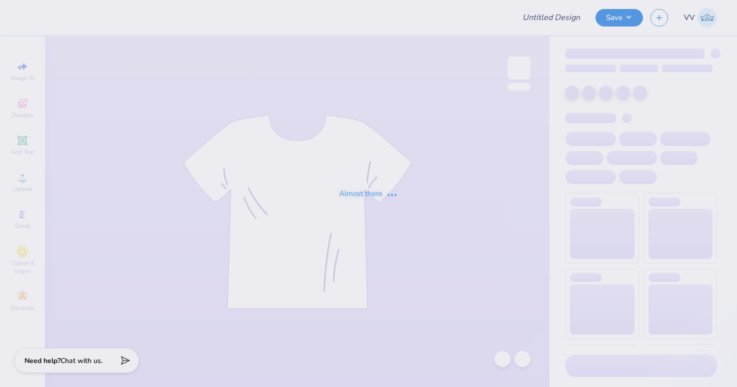
type input "[PERSON_NAME] : [PERSON_NAME][GEOGRAPHIC_DATA]"
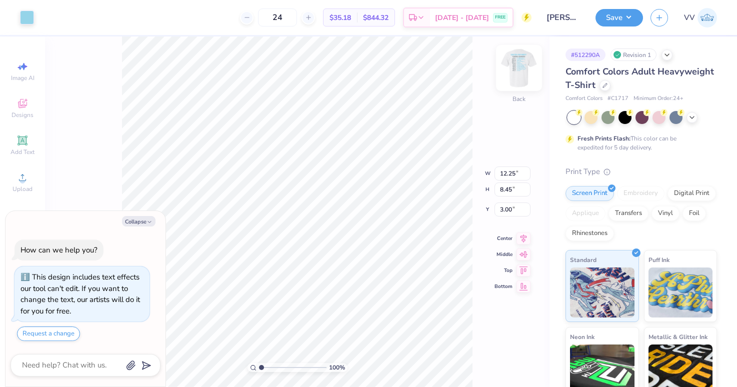
click at [528, 64] on img at bounding box center [519, 68] width 40 height 40
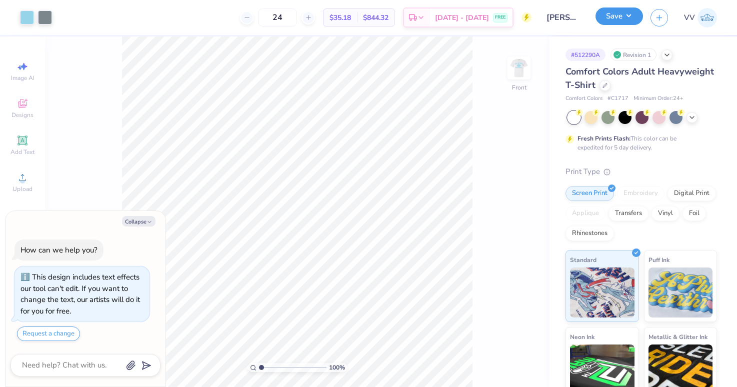
click at [623, 22] on button "Save" at bounding box center [620, 17] width 48 height 18
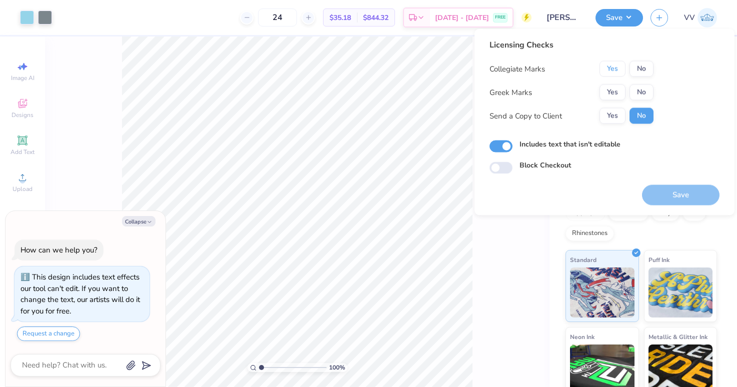
drag, startPoint x: 614, startPoint y: 70, endPoint x: 614, endPoint y: 83, distance: 13.0
click at [613, 70] on button "Yes" at bounding box center [613, 69] width 26 height 16
click at [614, 91] on button "Yes" at bounding box center [613, 93] width 26 height 16
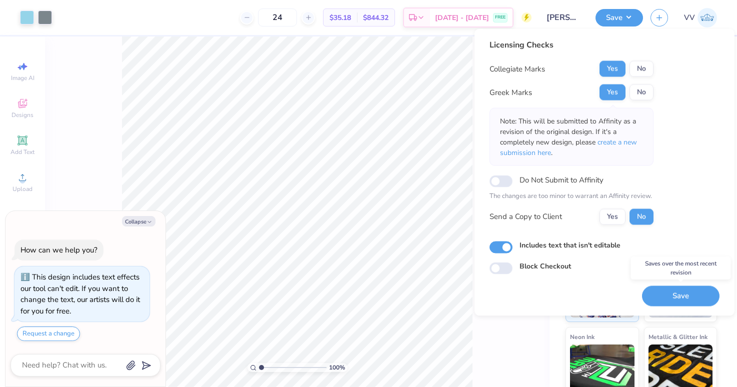
click at [669, 296] on button "Save" at bounding box center [681, 296] width 78 height 21
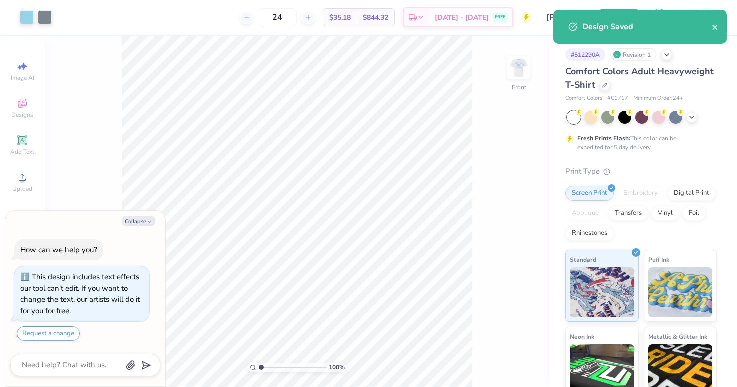
type textarea "x"
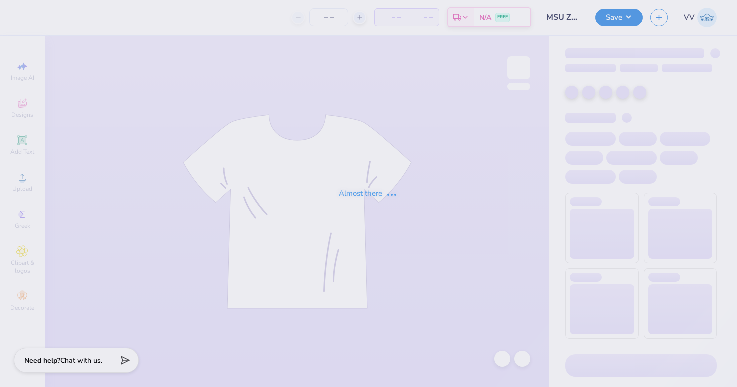
type input "MSU ZETA Gameday Drop"
type input "60"
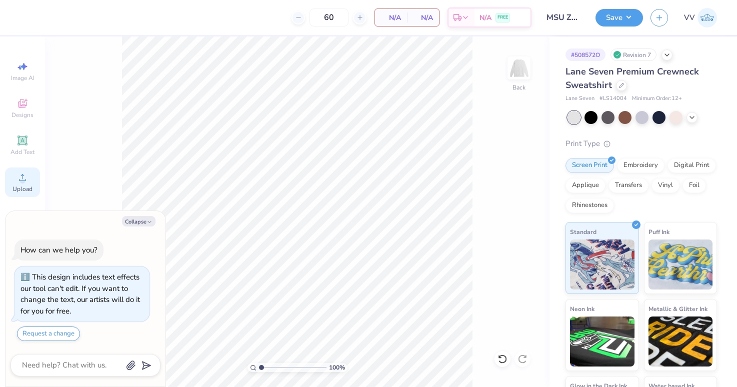
click at [20, 187] on span "Upload" at bounding box center [23, 189] width 20 height 8
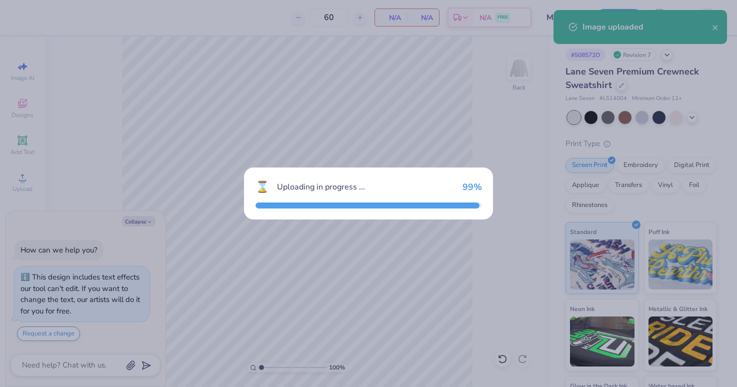
type textarea "x"
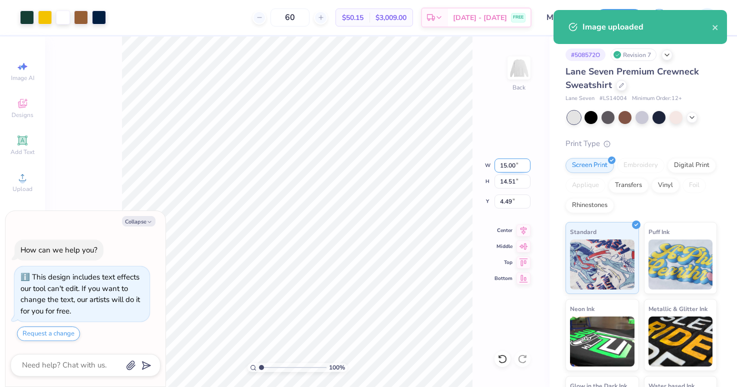
click at [510, 168] on input "15.00" at bounding box center [513, 166] width 36 height 14
type input "12.5"
type textarea "x"
type input "12.50"
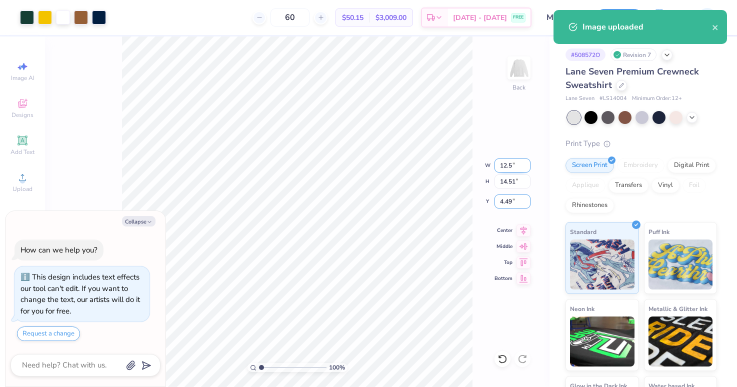
type input "12.09"
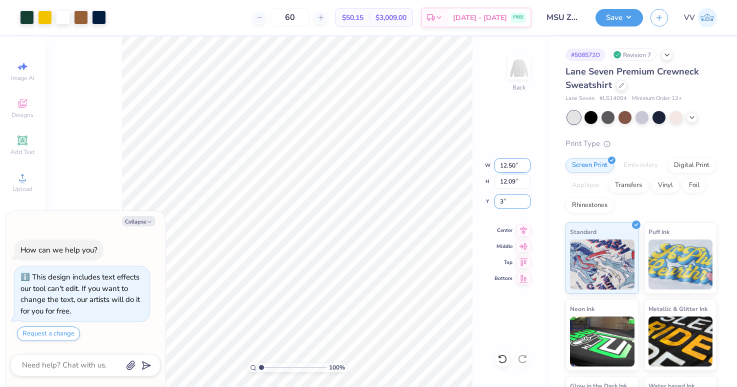
type input "3"
type textarea "x"
type input "3.00"
click at [619, 15] on button "Save" at bounding box center [620, 17] width 48 height 18
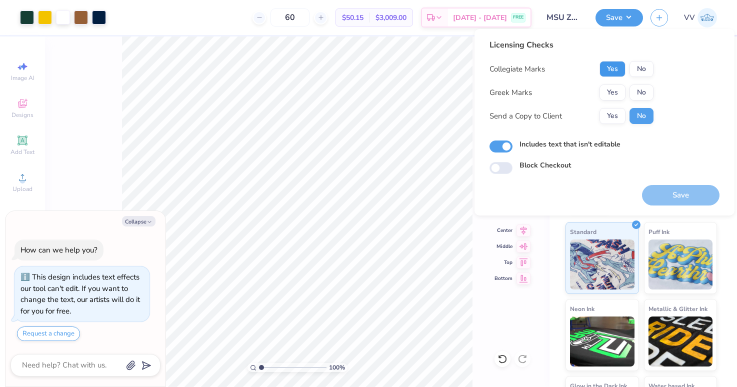
click at [609, 69] on button "Yes" at bounding box center [613, 69] width 26 height 16
click at [613, 93] on button "Yes" at bounding box center [613, 93] width 26 height 16
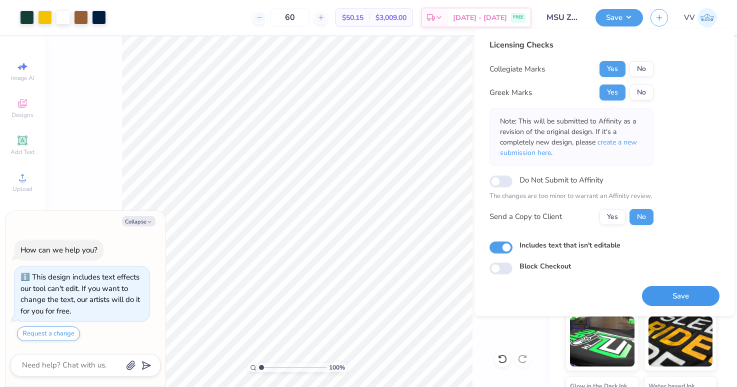
click at [694, 301] on button "Save" at bounding box center [681, 296] width 78 height 21
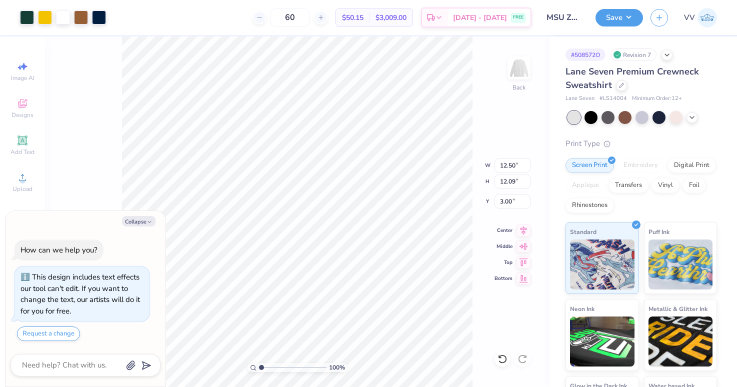
type textarea "x"
